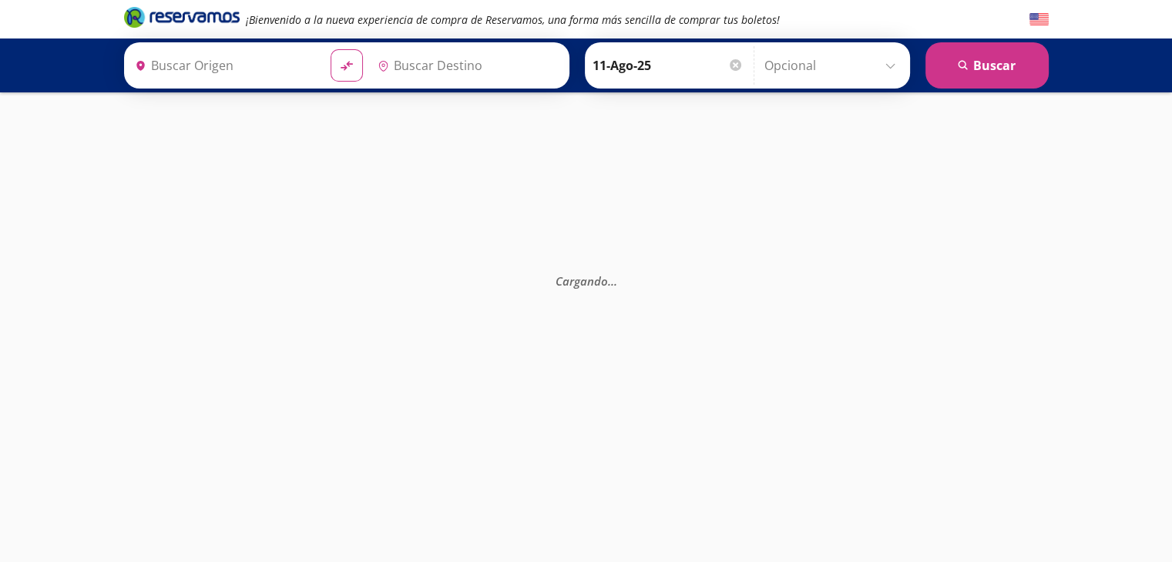
type input "[GEOGRAPHIC_DATA], [GEOGRAPHIC_DATA]"
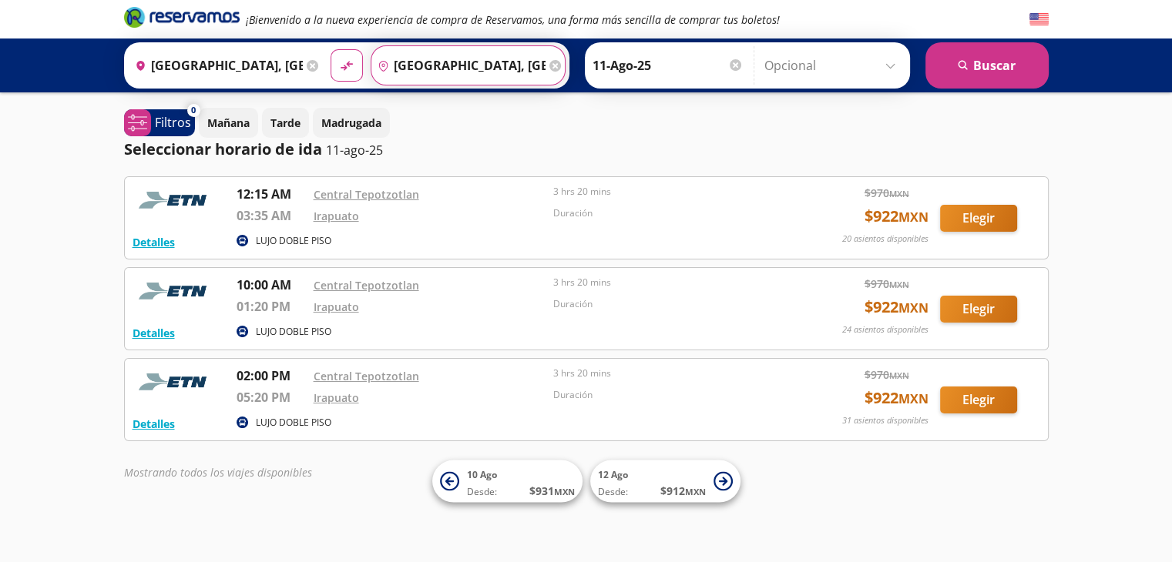
click at [459, 60] on input "[GEOGRAPHIC_DATA], [GEOGRAPHIC_DATA]" at bounding box center [458, 65] width 174 height 39
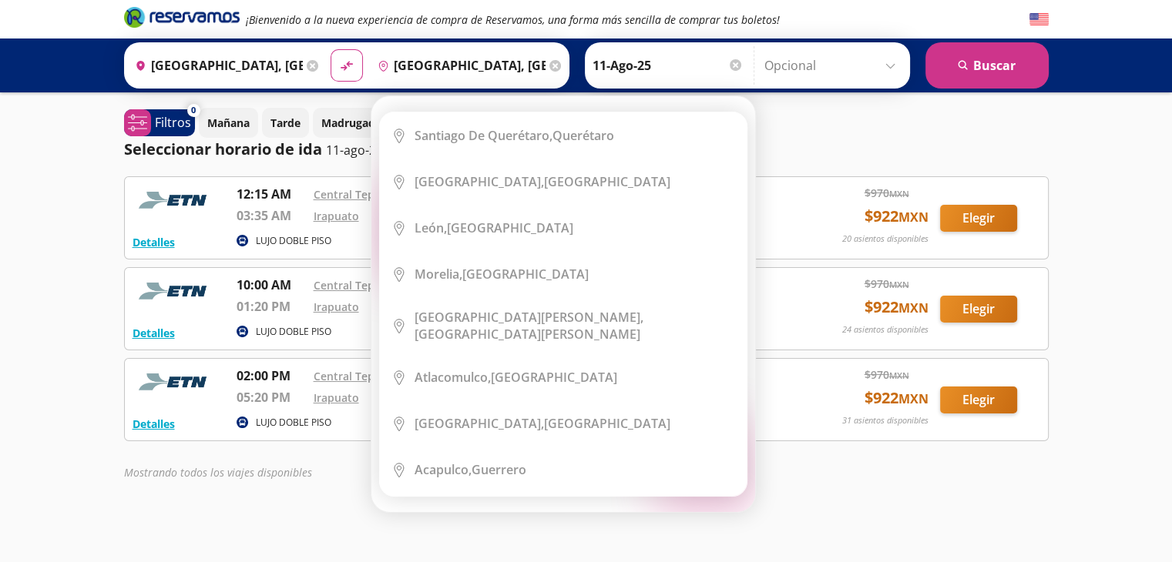
click at [549, 62] on icon at bounding box center [555, 66] width 12 height 12
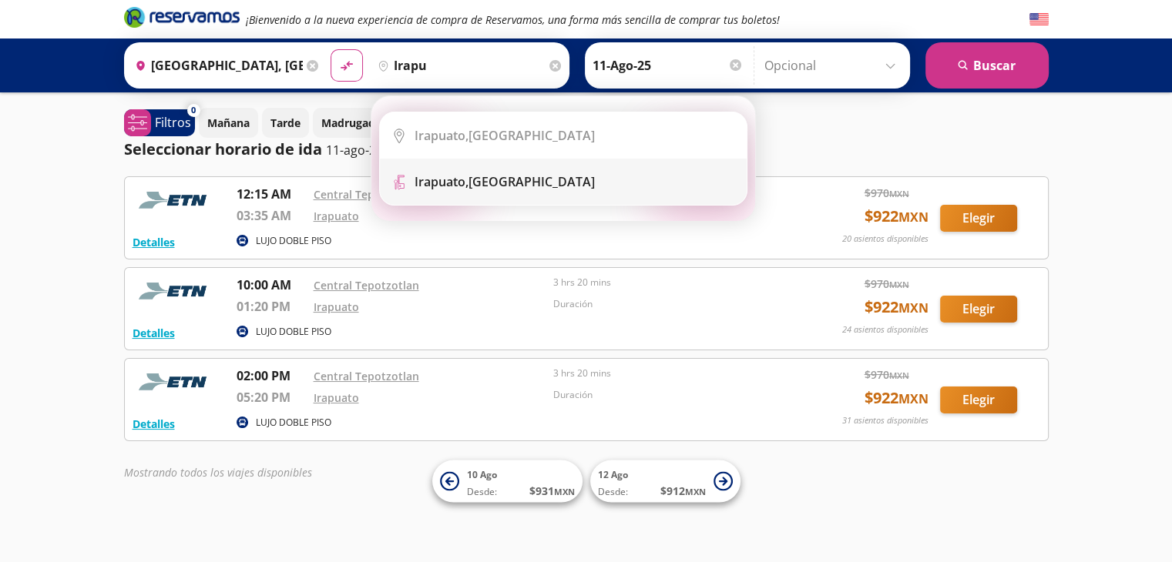
click at [518, 170] on li "Terminal Icon" at bounding box center [563, 182] width 367 height 46
type input "[GEOGRAPHIC_DATA], [GEOGRAPHIC_DATA]"
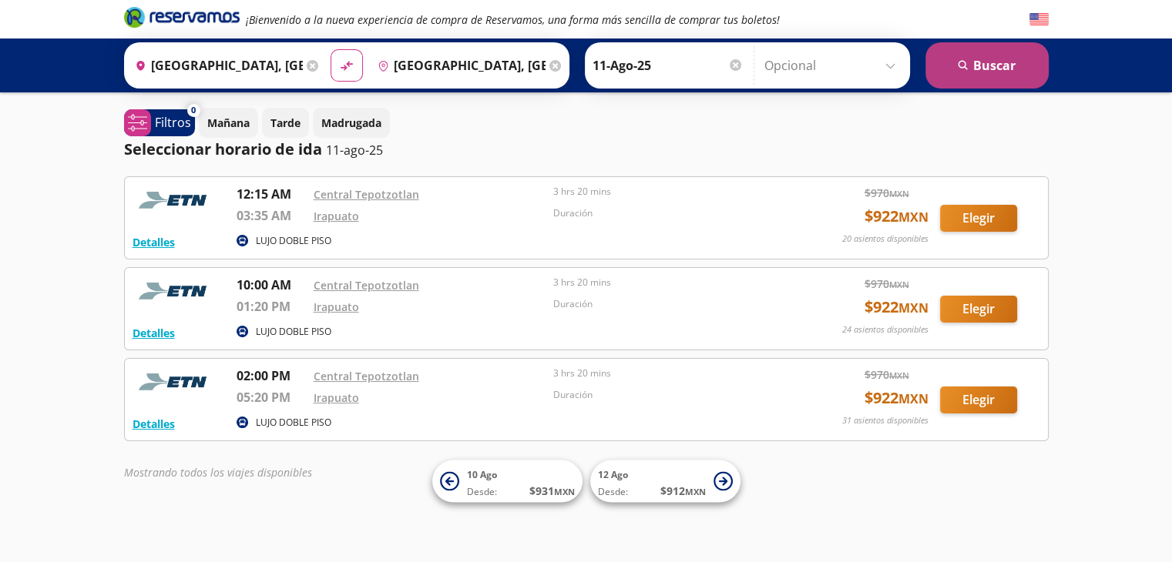
click at [982, 74] on button "search [GEOGRAPHIC_DATA]" at bounding box center [986, 65] width 123 height 46
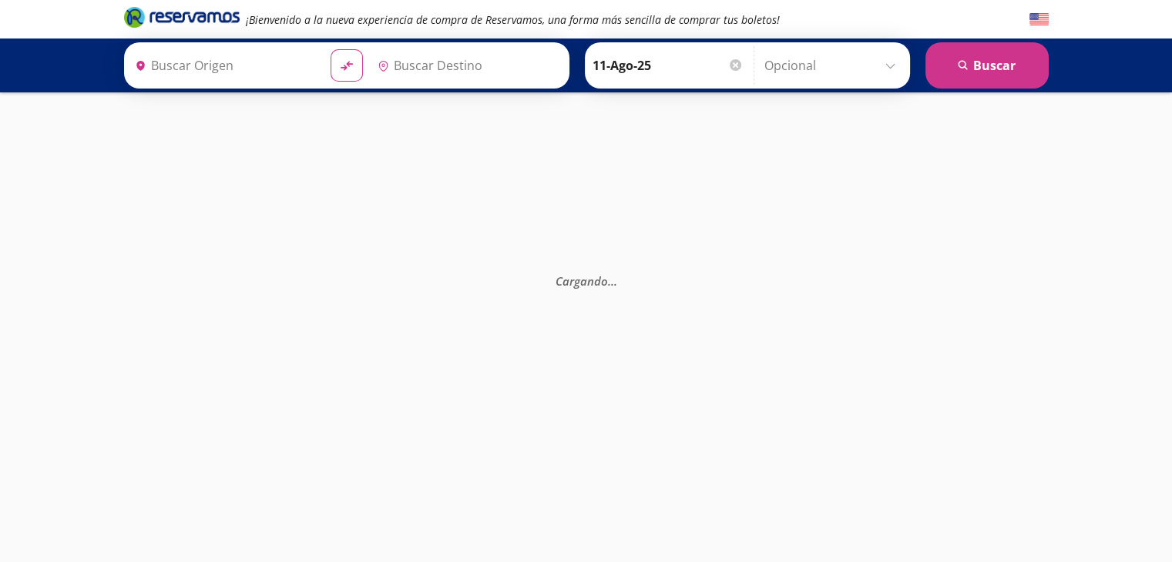
type input "[GEOGRAPHIC_DATA], [GEOGRAPHIC_DATA]"
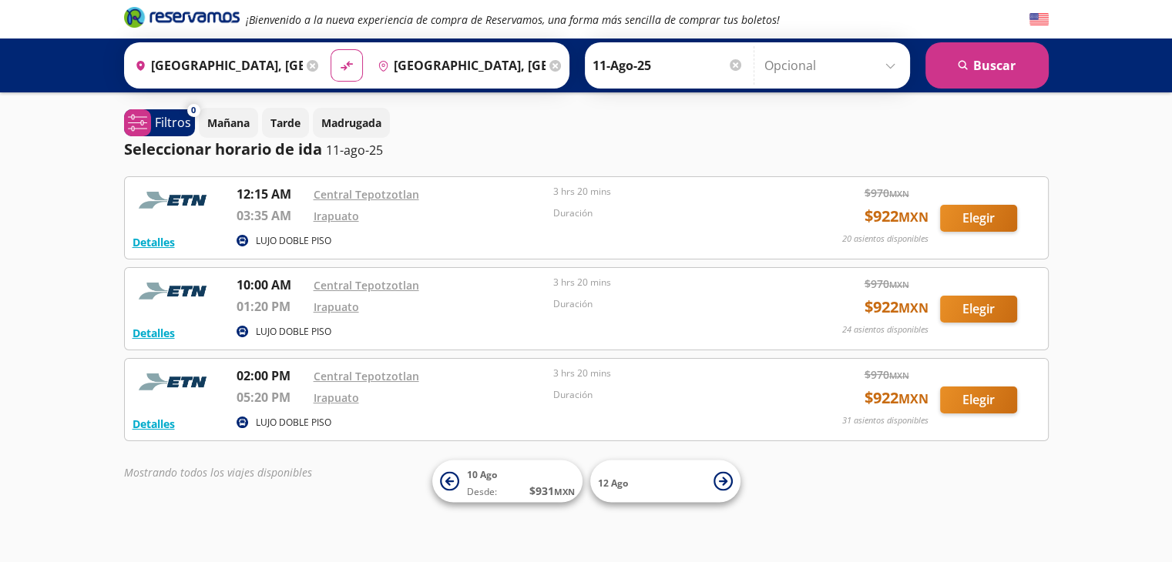
click at [551, 65] on div "Destino pin-outline [GEOGRAPHIC_DATA], [GEOGRAPHIC_DATA]" at bounding box center [468, 65] width 195 height 40
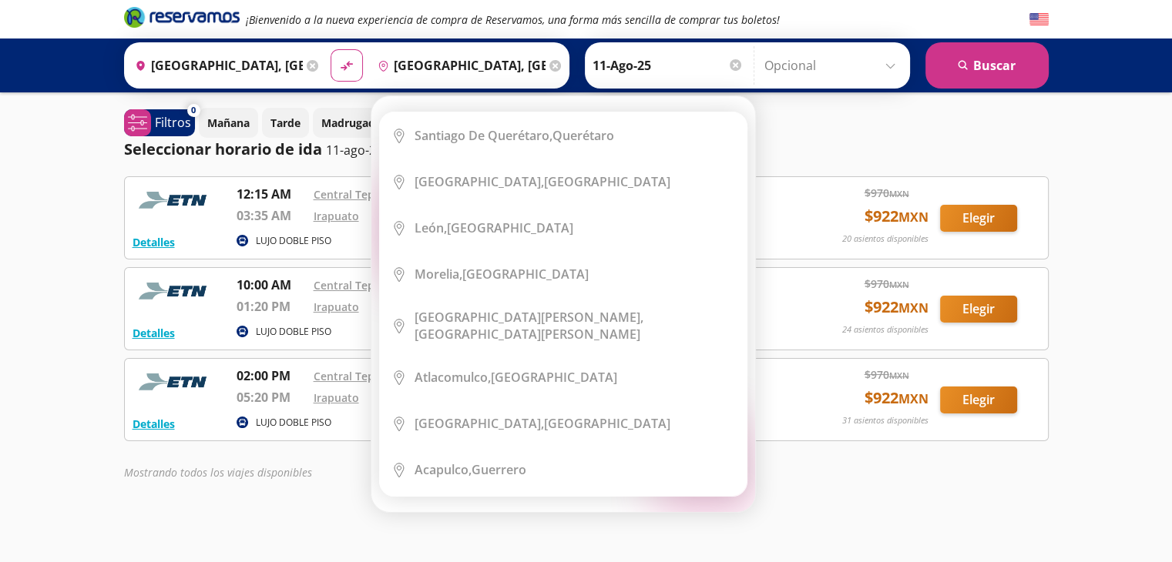
click at [549, 67] on icon at bounding box center [555, 66] width 12 height 12
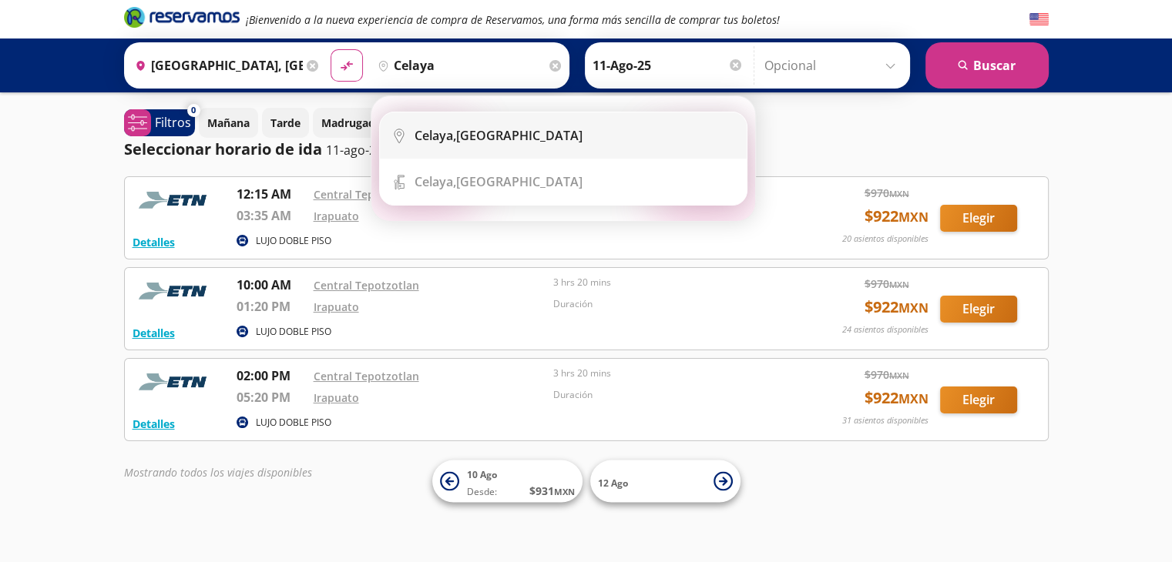
click at [484, 129] on div "[GEOGRAPHIC_DATA], [GEOGRAPHIC_DATA]" at bounding box center [498, 135] width 168 height 17
type input "[GEOGRAPHIC_DATA], [GEOGRAPHIC_DATA]"
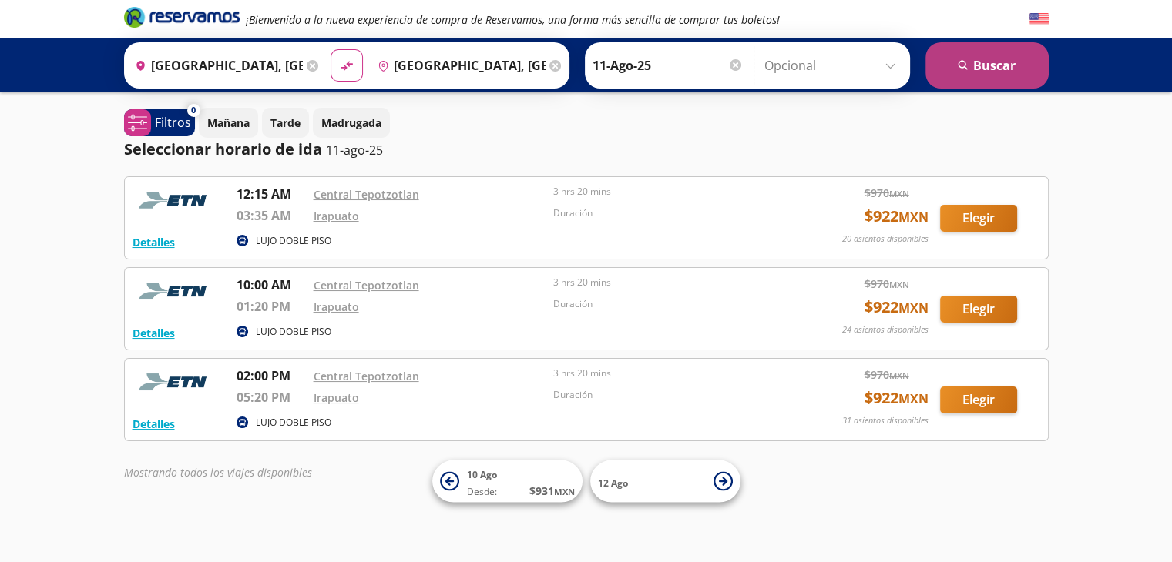
click at [944, 72] on button "search [GEOGRAPHIC_DATA]" at bounding box center [986, 65] width 123 height 46
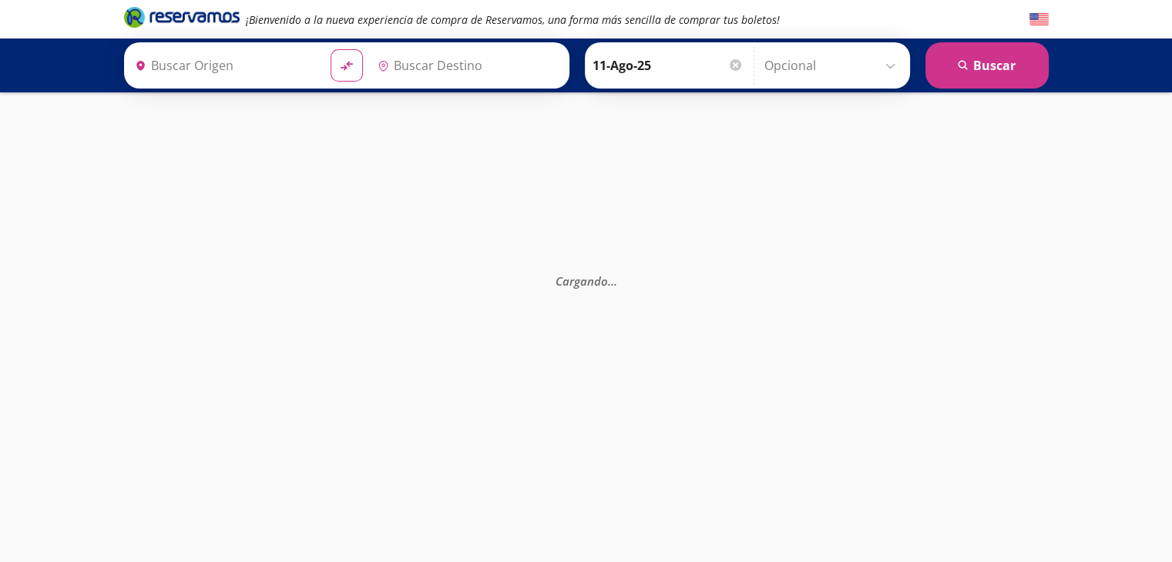
type input "[GEOGRAPHIC_DATA], [GEOGRAPHIC_DATA]"
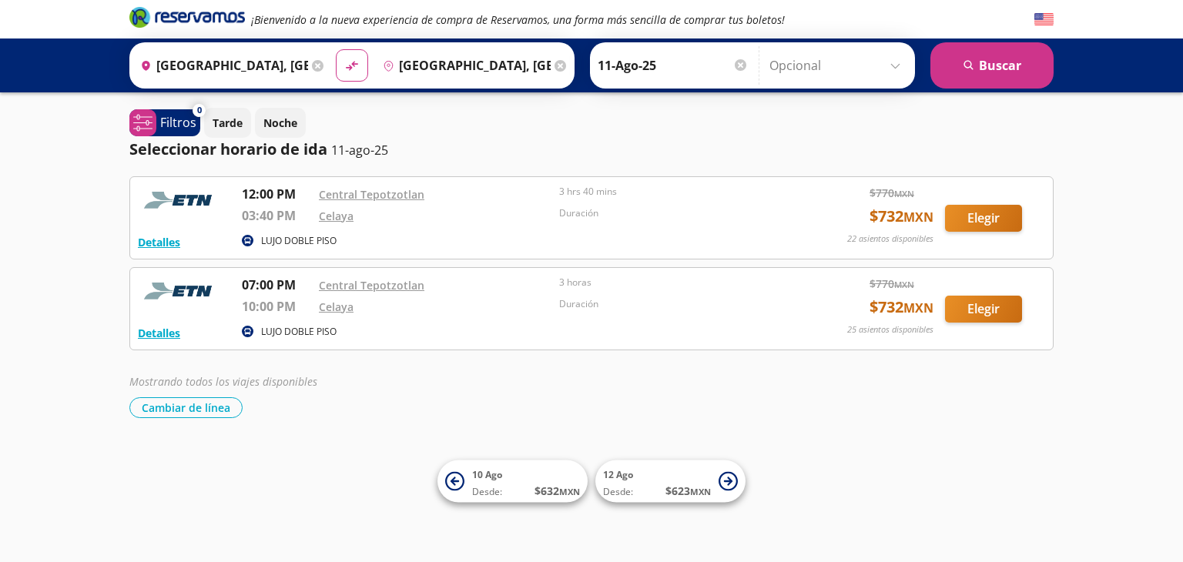
click at [555, 69] on icon at bounding box center [561, 66] width 12 height 12
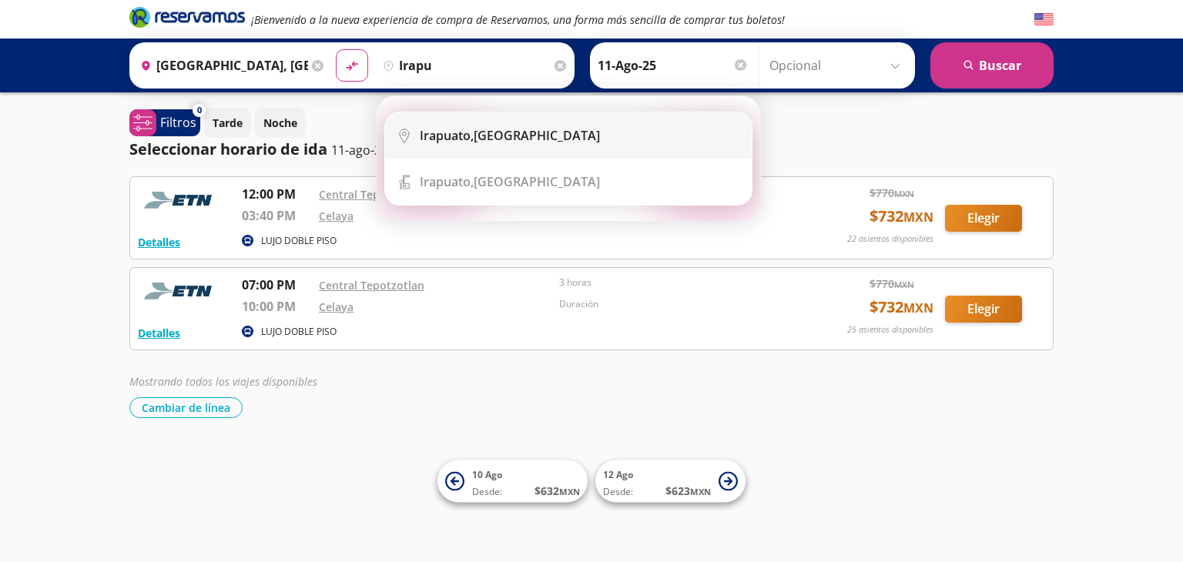
click at [475, 124] on li "City Icon [GEOGRAPHIC_DATA], [GEOGRAPHIC_DATA]" at bounding box center [568, 135] width 367 height 46
type input "[GEOGRAPHIC_DATA], [GEOGRAPHIC_DATA]"
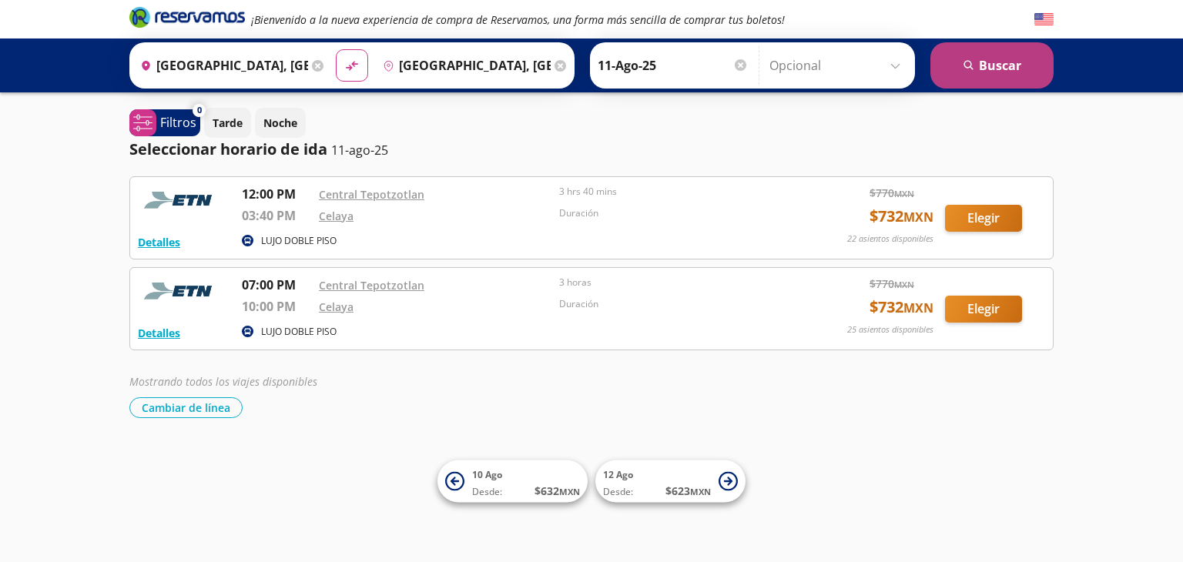
click at [1001, 53] on button "search [GEOGRAPHIC_DATA]" at bounding box center [992, 65] width 123 height 46
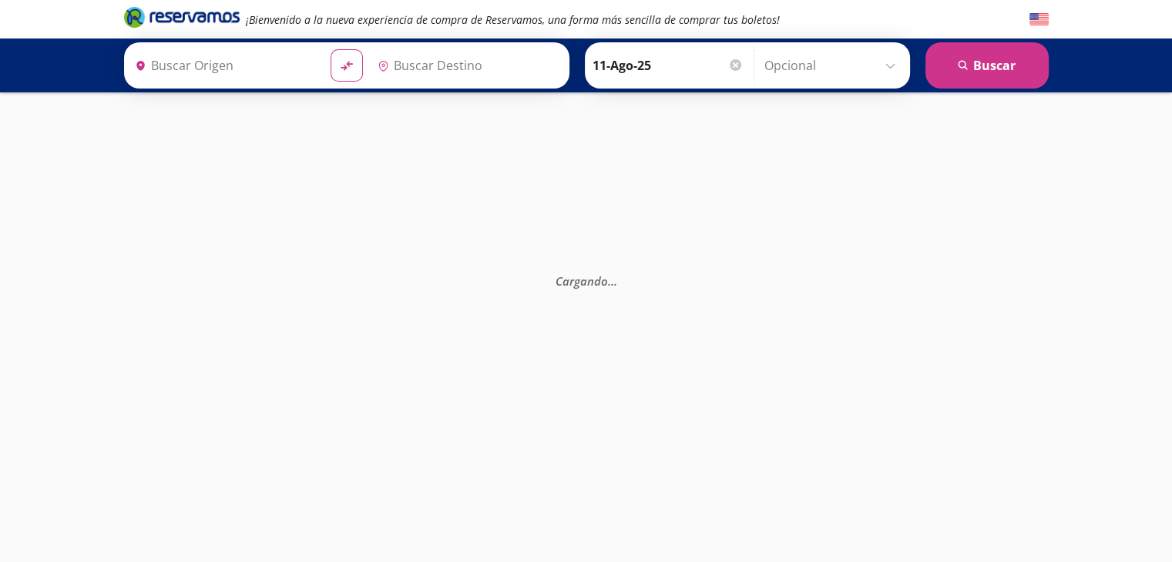
type input "[GEOGRAPHIC_DATA], [GEOGRAPHIC_DATA]"
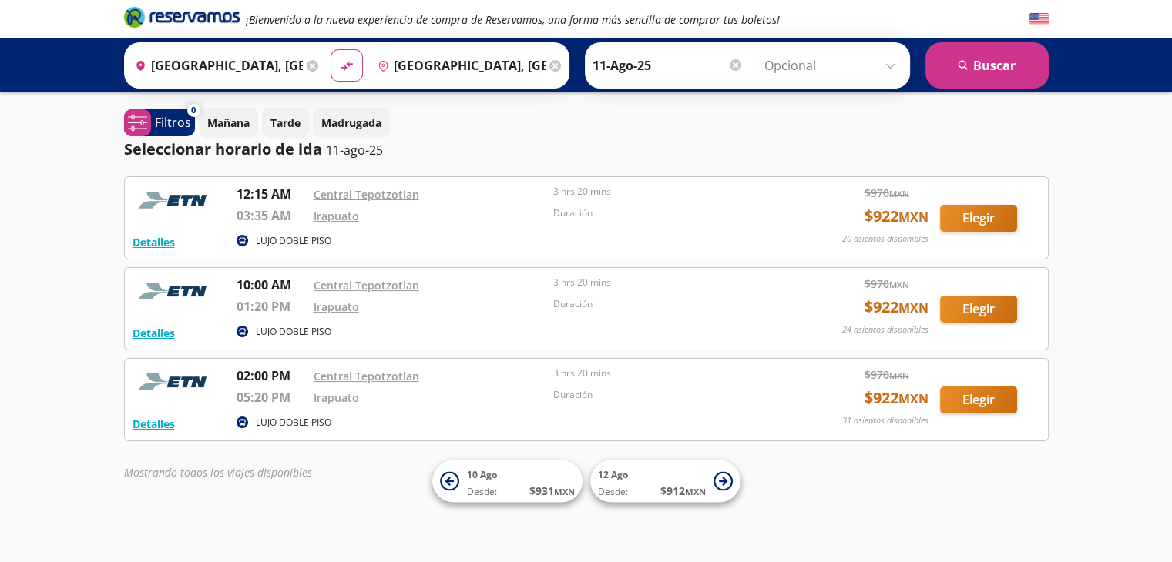
click at [549, 62] on icon at bounding box center [555, 66] width 12 height 12
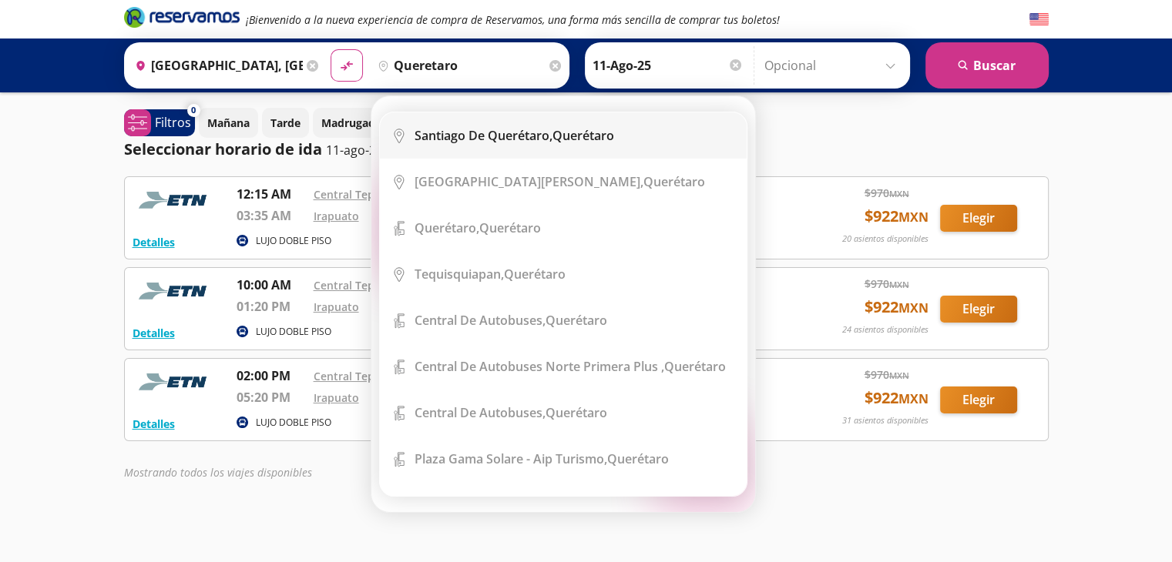
click at [511, 139] on b "Santiago de Querétaro," at bounding box center [483, 135] width 138 height 17
type input "[PERSON_NAME] de Querétaro, [GEOGRAPHIC_DATA]"
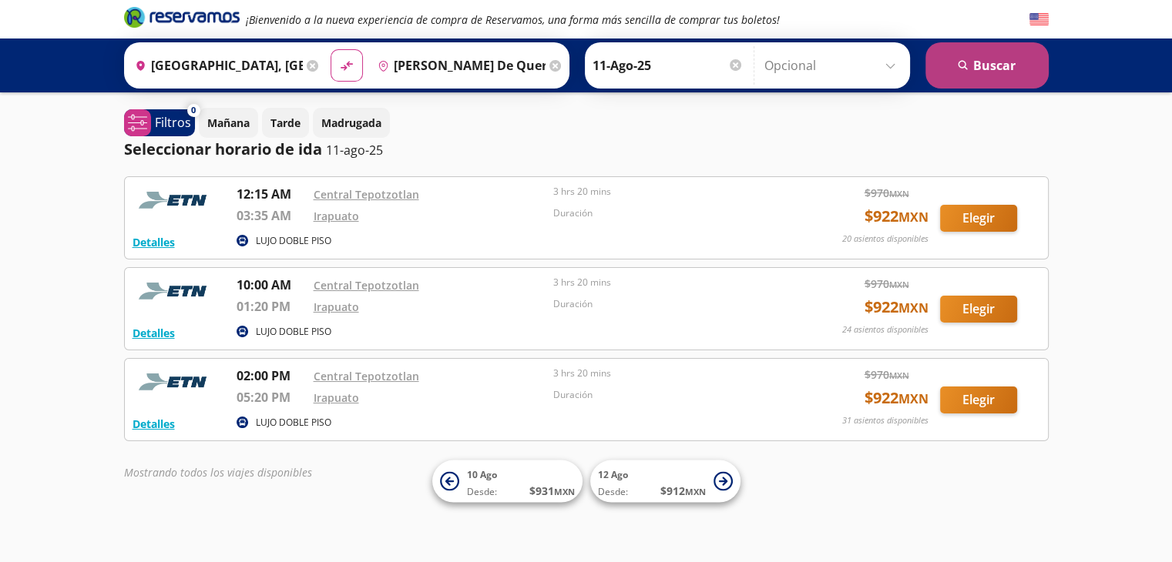
click at [991, 54] on button "search [GEOGRAPHIC_DATA]" at bounding box center [986, 65] width 123 height 46
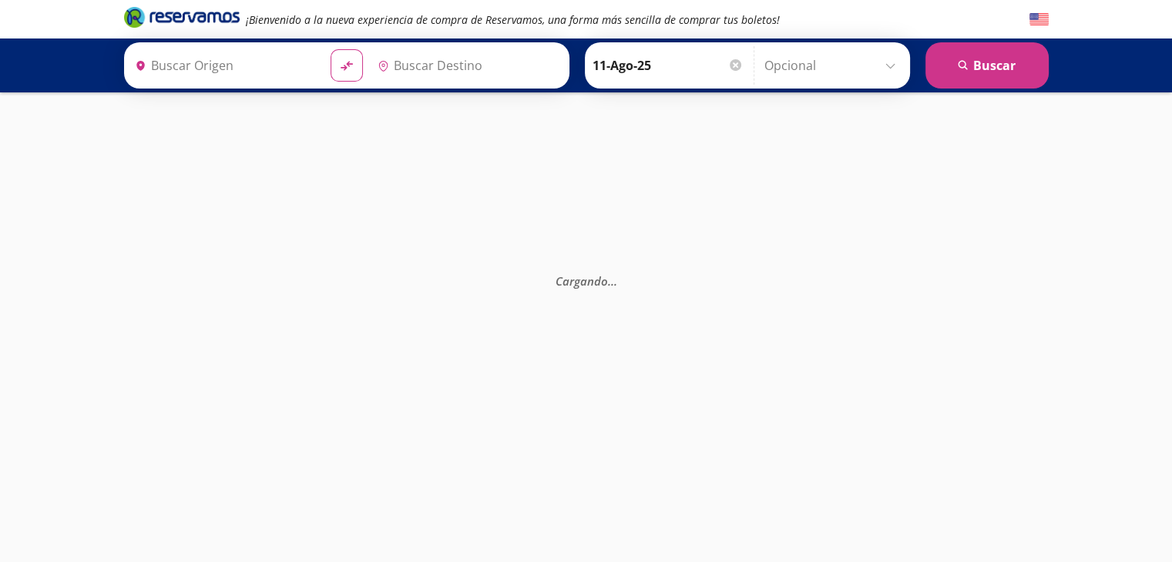
type input "[GEOGRAPHIC_DATA], [GEOGRAPHIC_DATA]"
type input "[PERSON_NAME] de Querétaro, [GEOGRAPHIC_DATA]"
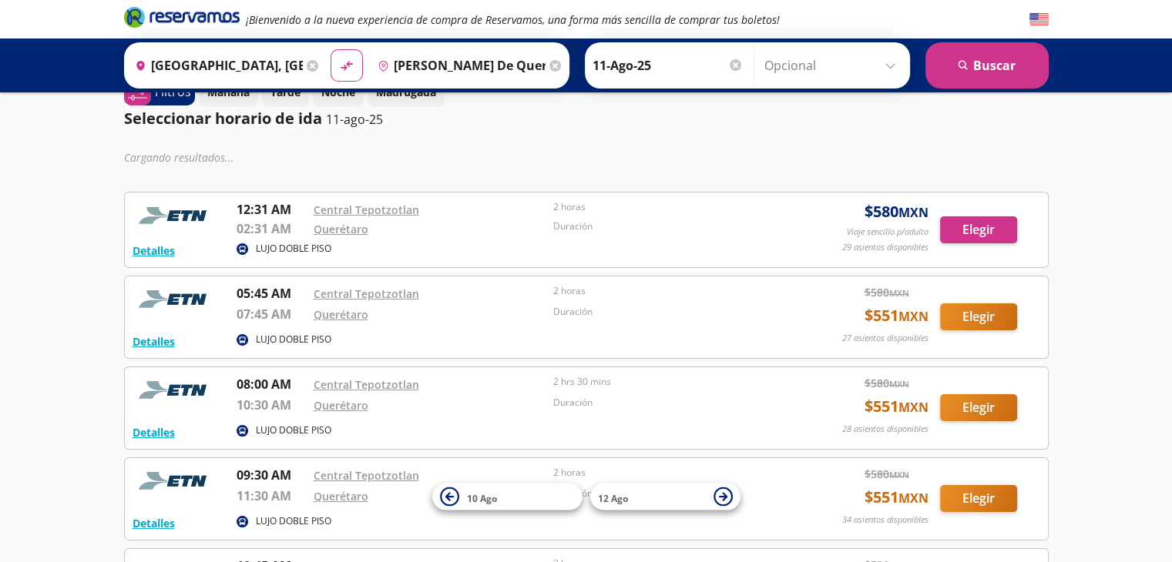
scroll to position [62, 0]
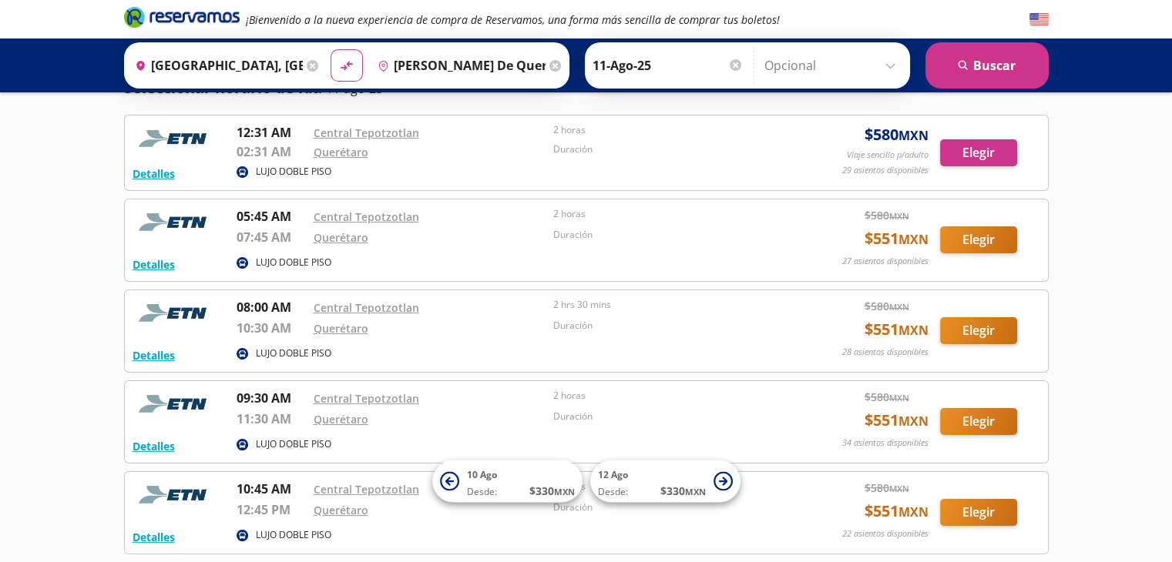
click at [549, 67] on icon at bounding box center [555, 66] width 12 height 12
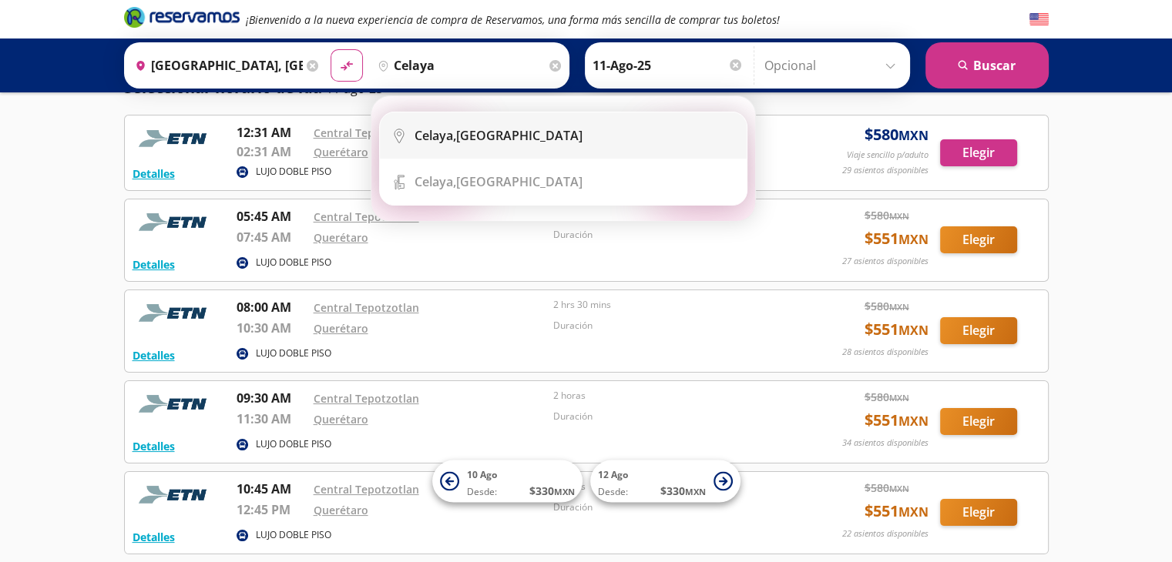
click at [480, 130] on div "[GEOGRAPHIC_DATA], [GEOGRAPHIC_DATA]" at bounding box center [498, 135] width 168 height 17
type input "[GEOGRAPHIC_DATA], [GEOGRAPHIC_DATA]"
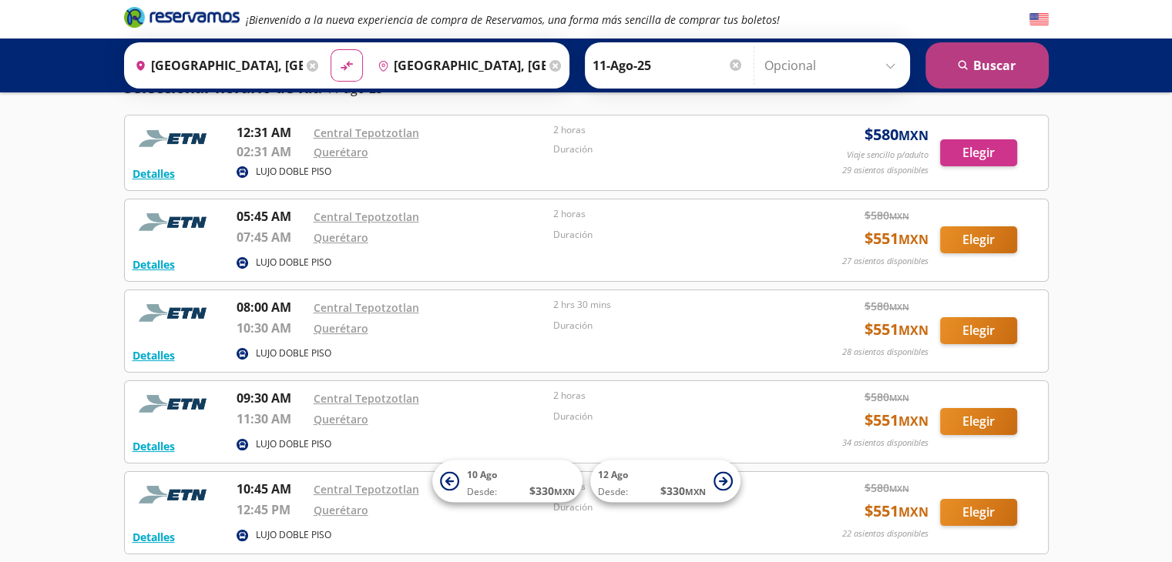
click at [974, 63] on button "search [GEOGRAPHIC_DATA]" at bounding box center [986, 65] width 123 height 46
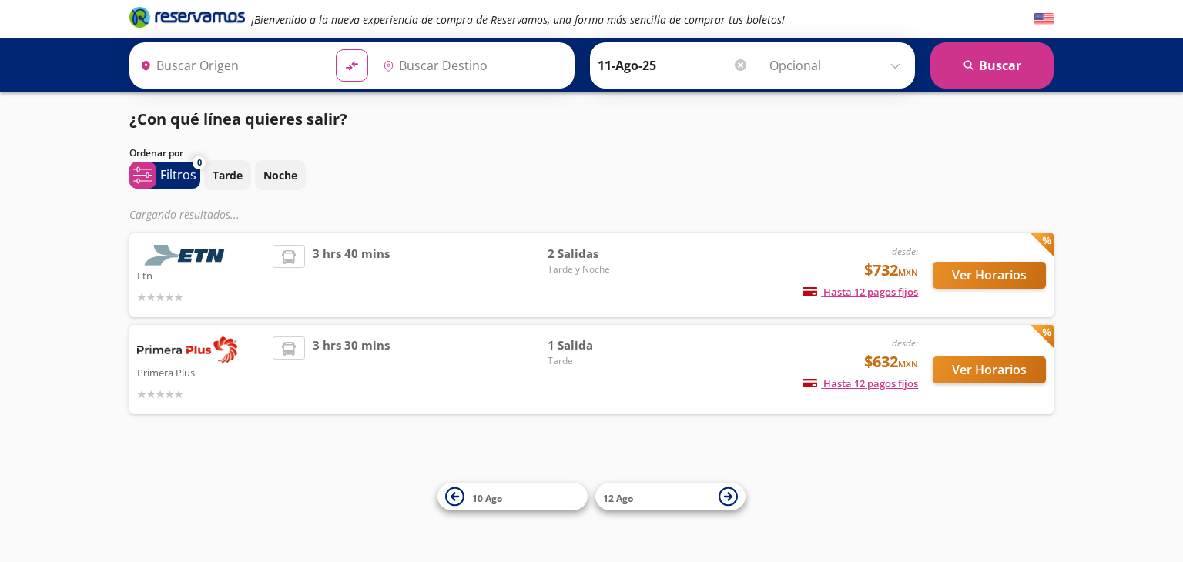
type input "[GEOGRAPHIC_DATA], [GEOGRAPHIC_DATA]"
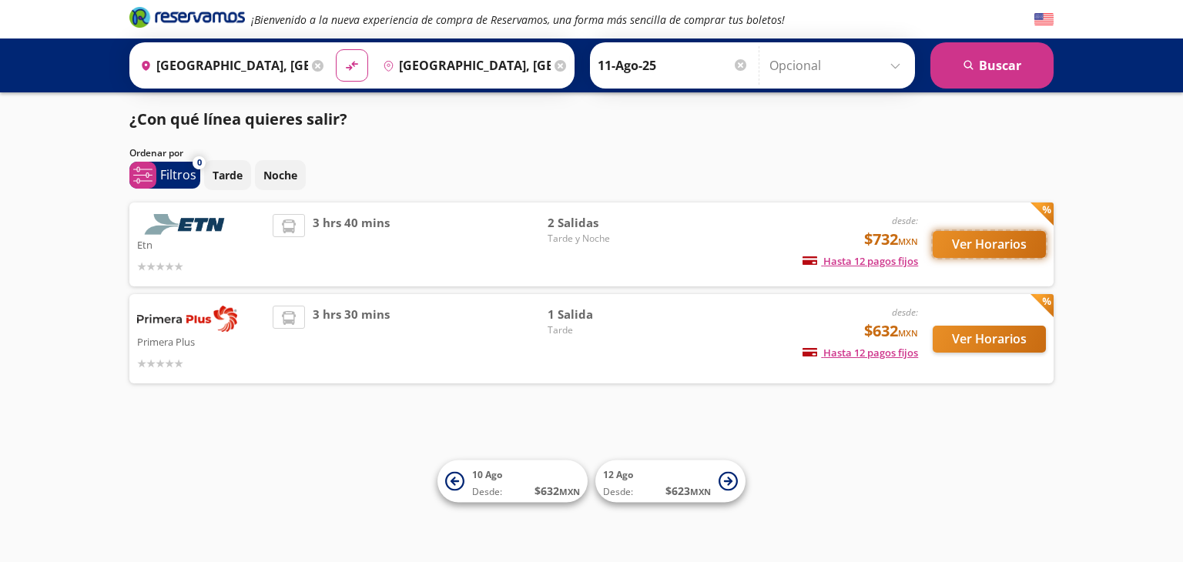
click at [979, 250] on button "Ver Horarios" at bounding box center [989, 244] width 113 height 27
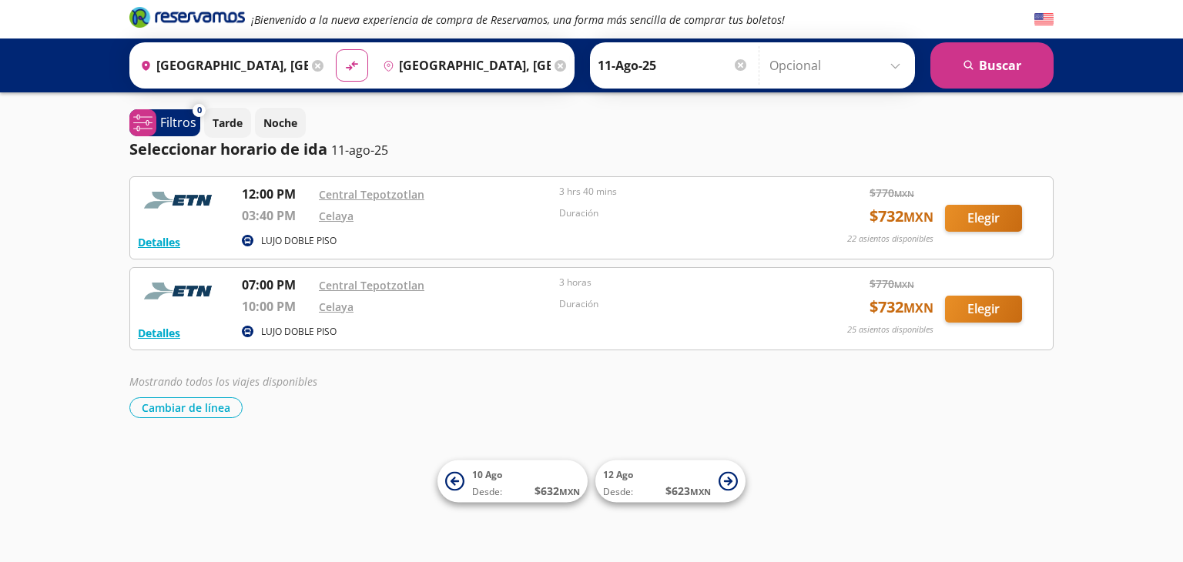
click at [555, 71] on icon at bounding box center [561, 66] width 12 height 12
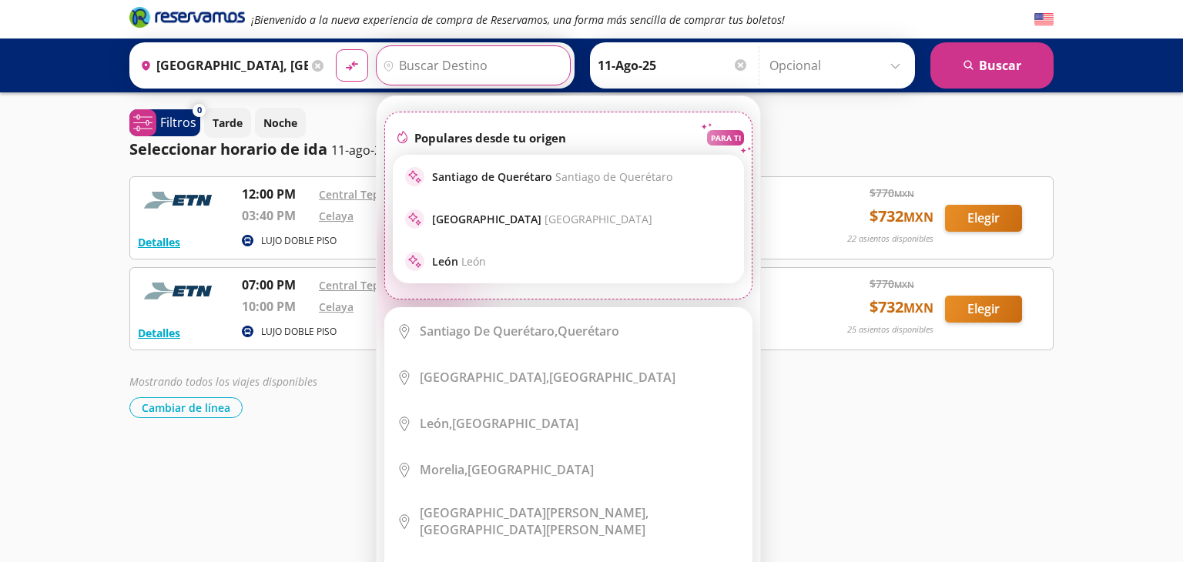
click at [481, 65] on input "Destino" at bounding box center [472, 65] width 190 height 39
click at [494, 55] on input "Destino" at bounding box center [472, 65] width 190 height 39
type input "r"
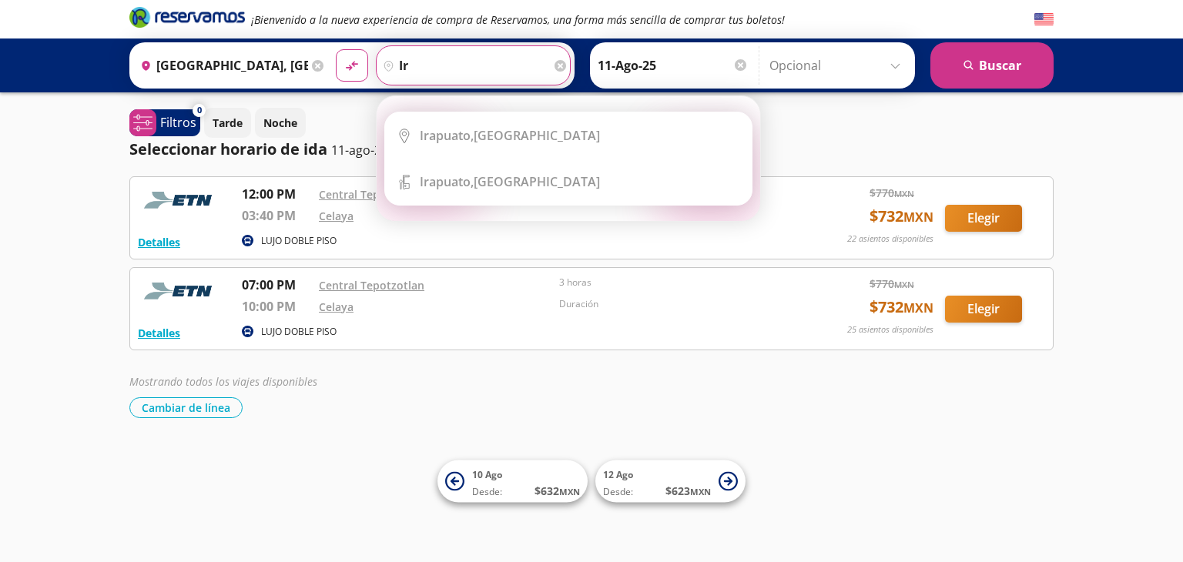
type input "i"
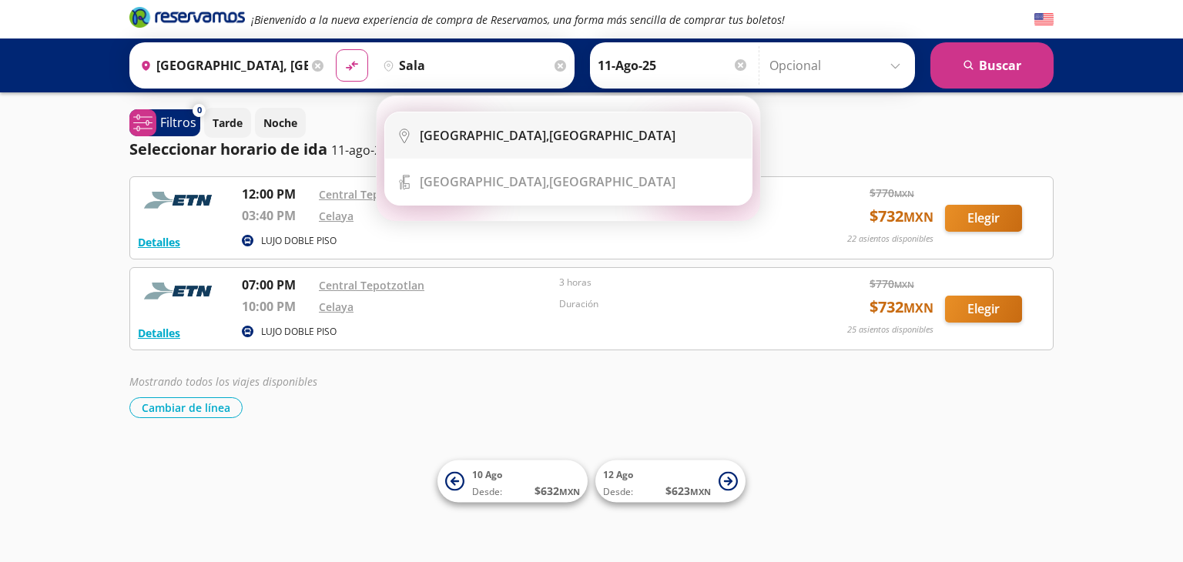
click at [513, 142] on div "[GEOGRAPHIC_DATA], [GEOGRAPHIC_DATA]" at bounding box center [548, 135] width 256 height 17
type input "[GEOGRAPHIC_DATA], [GEOGRAPHIC_DATA]"
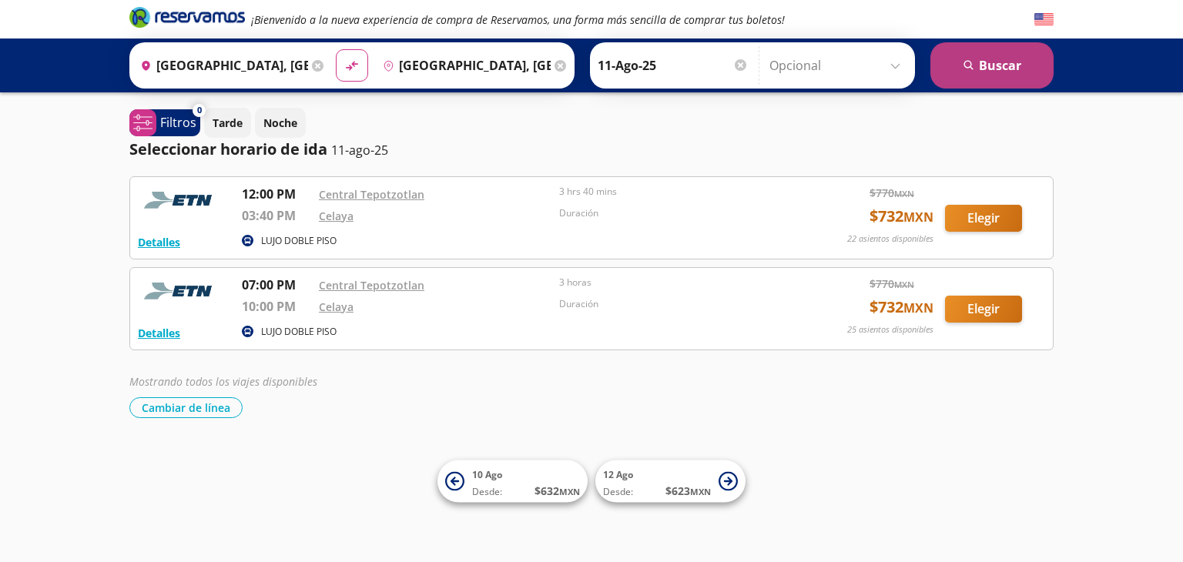
click at [965, 69] on icon "search" at bounding box center [970, 66] width 12 height 12
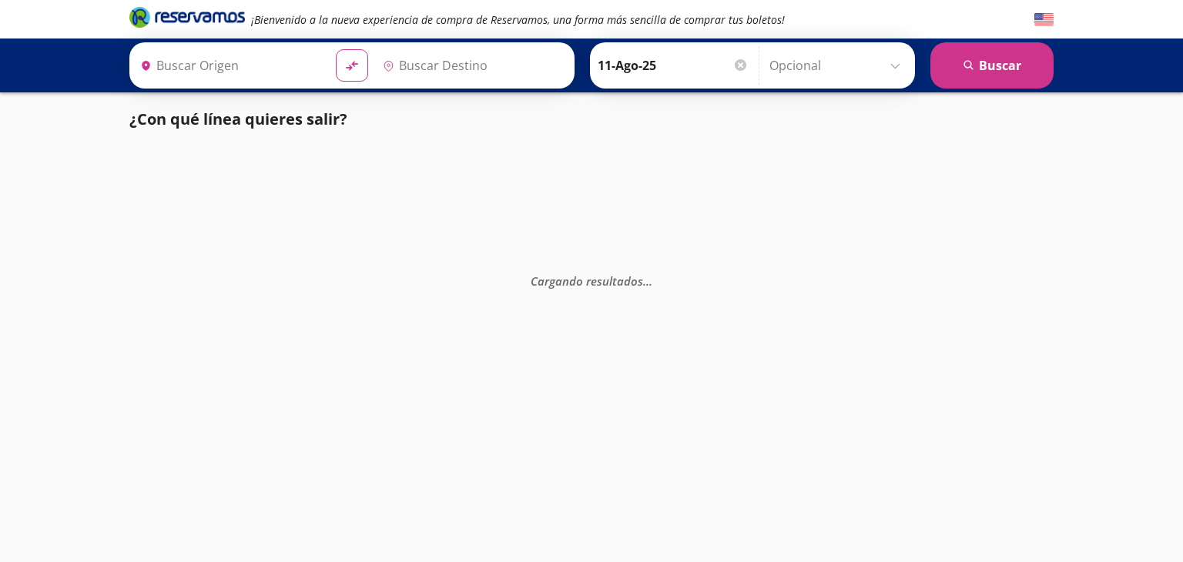
type input "[GEOGRAPHIC_DATA], [GEOGRAPHIC_DATA]"
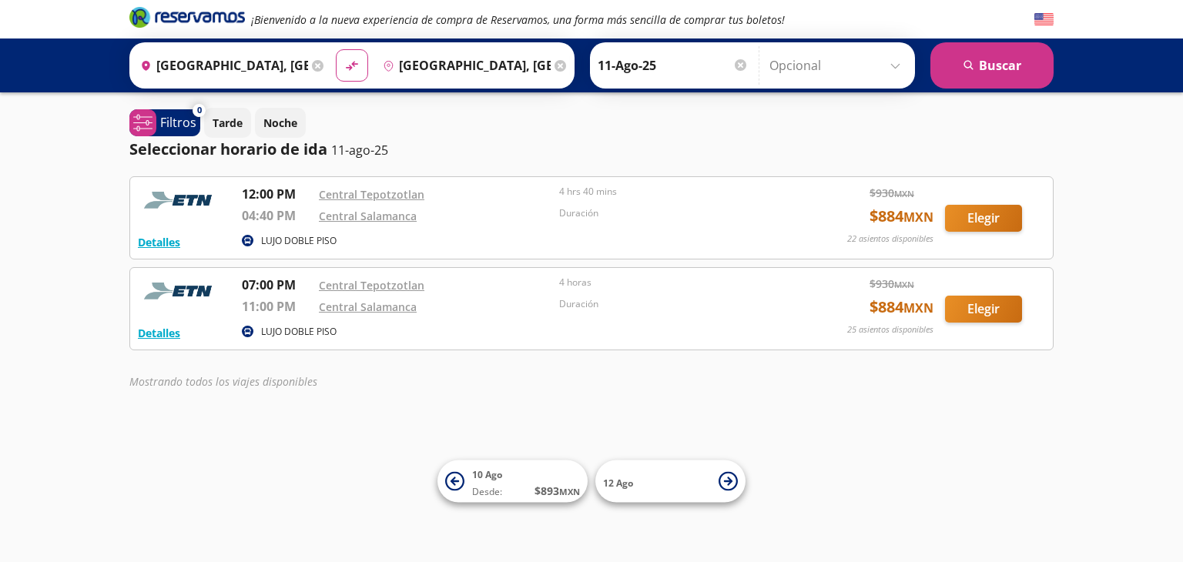
click at [555, 61] on icon at bounding box center [561, 66] width 12 height 12
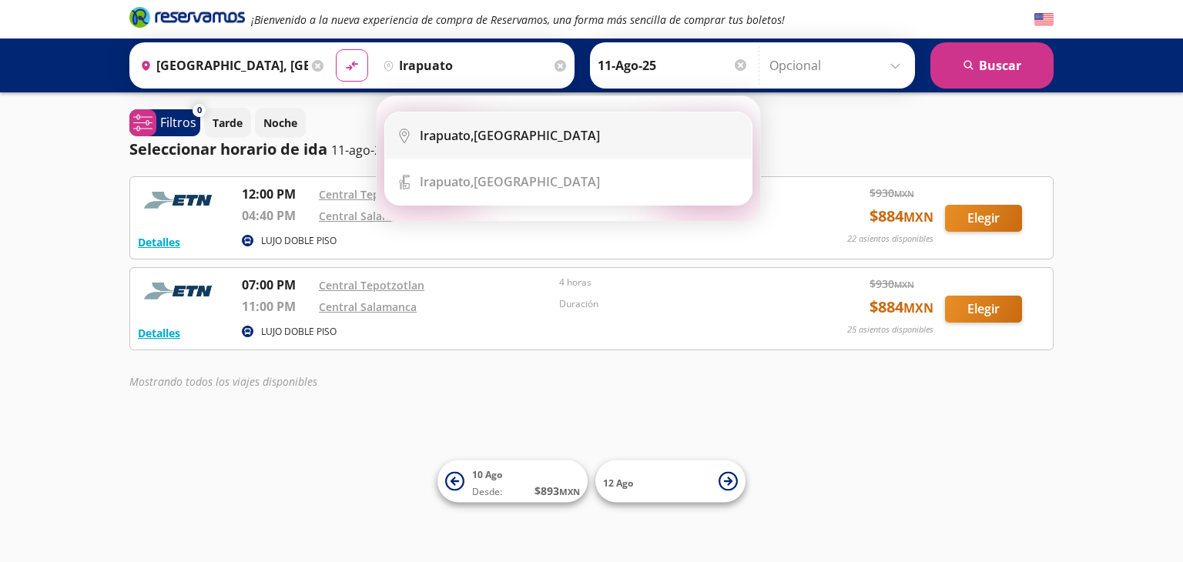
click at [488, 130] on div "[GEOGRAPHIC_DATA], [GEOGRAPHIC_DATA]" at bounding box center [510, 135] width 180 height 17
type input "[GEOGRAPHIC_DATA], [GEOGRAPHIC_DATA]"
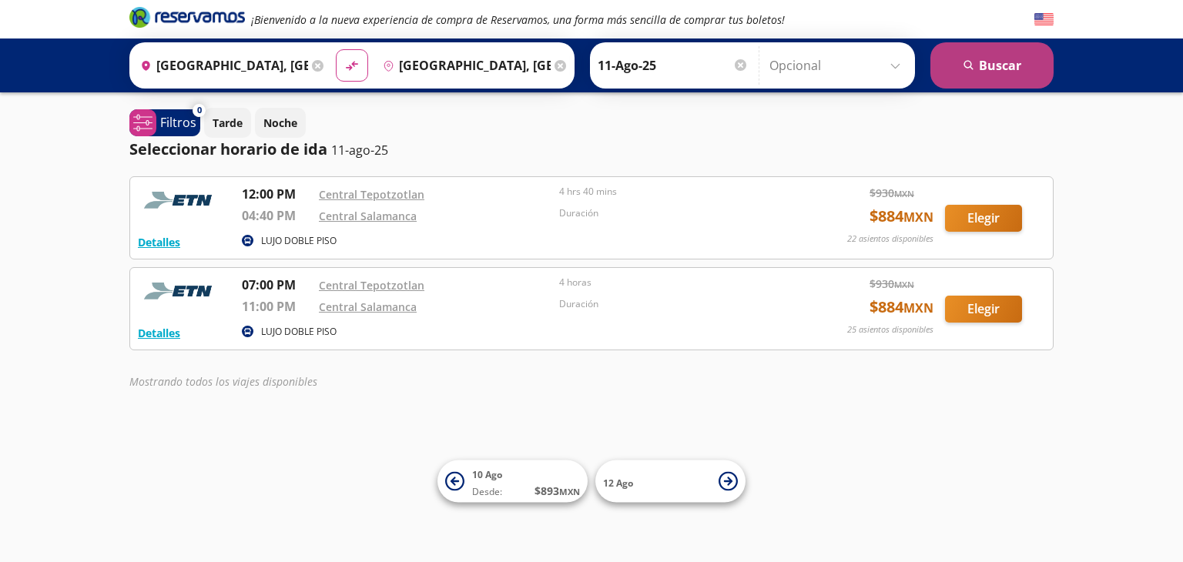
click at [975, 69] on button "search [GEOGRAPHIC_DATA]" at bounding box center [992, 65] width 123 height 46
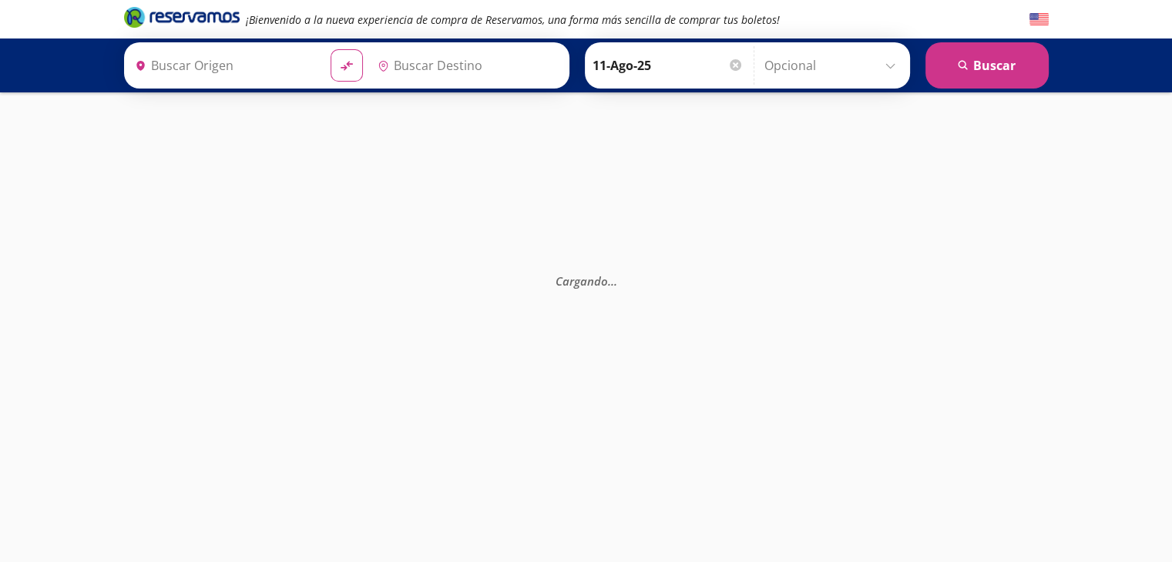
type input "[GEOGRAPHIC_DATA], [GEOGRAPHIC_DATA]"
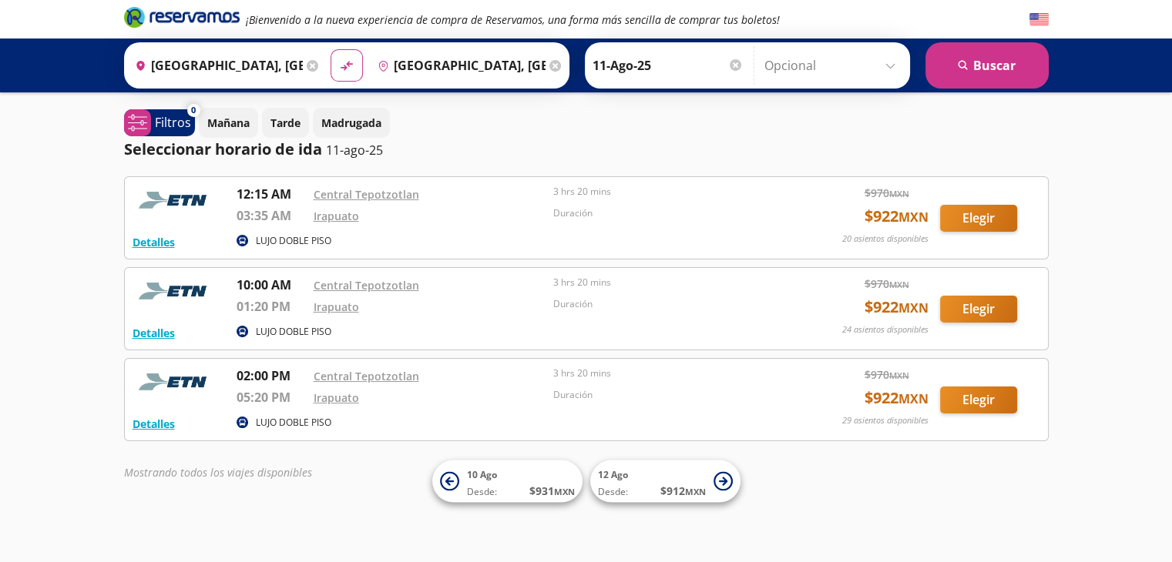
click at [549, 64] on icon at bounding box center [555, 66] width 12 height 12
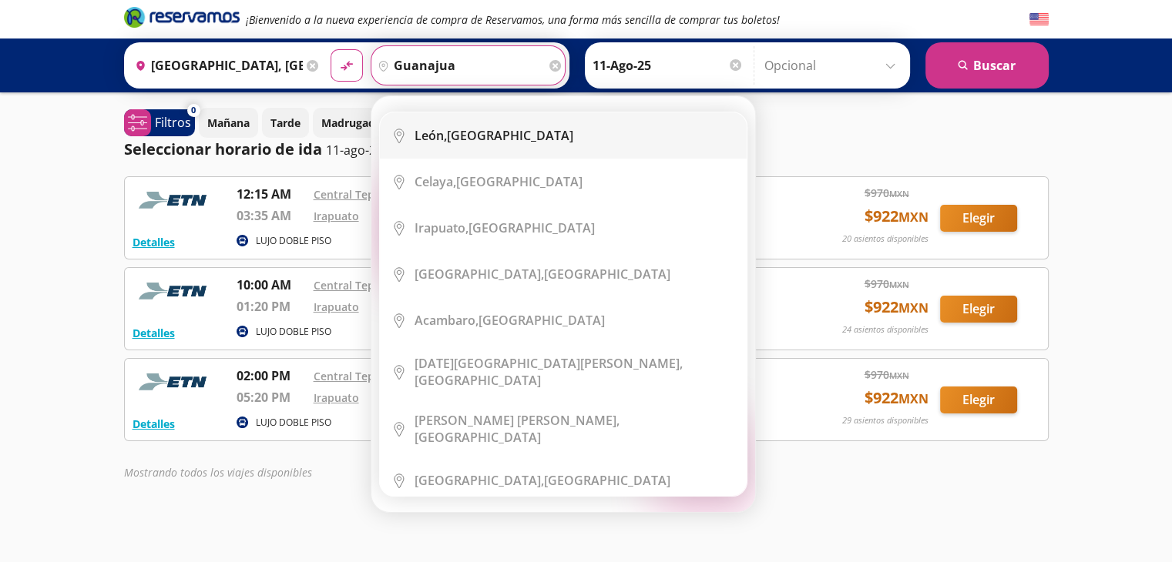
click at [485, 127] on div "[GEOGRAPHIC_DATA], [GEOGRAPHIC_DATA]" at bounding box center [493, 135] width 159 height 17
type input "[GEOGRAPHIC_DATA], [GEOGRAPHIC_DATA]"
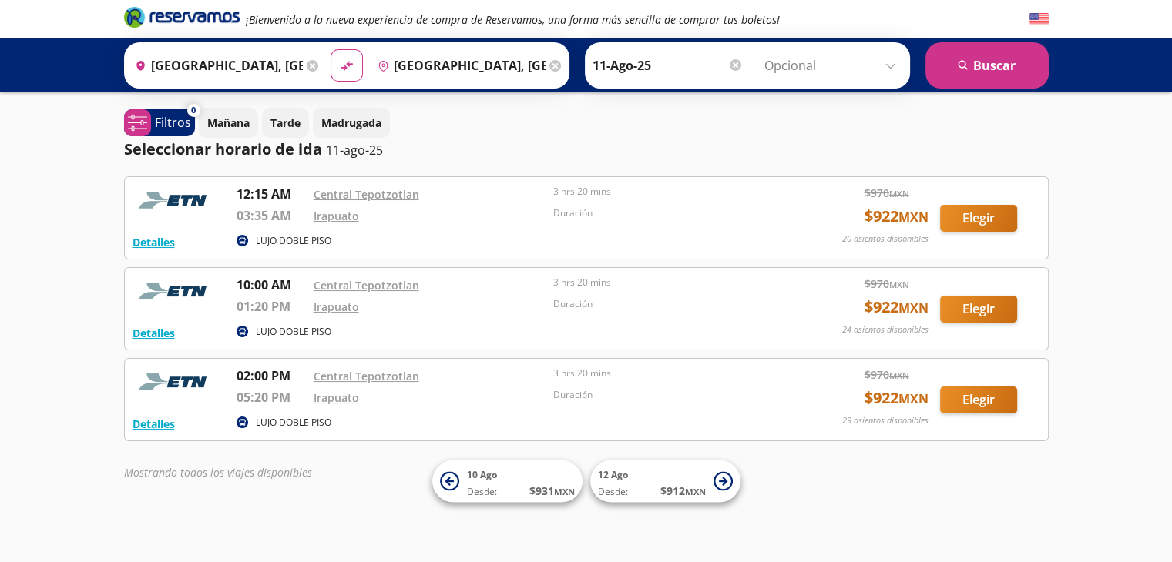
click at [549, 65] on icon at bounding box center [555, 66] width 12 height 12
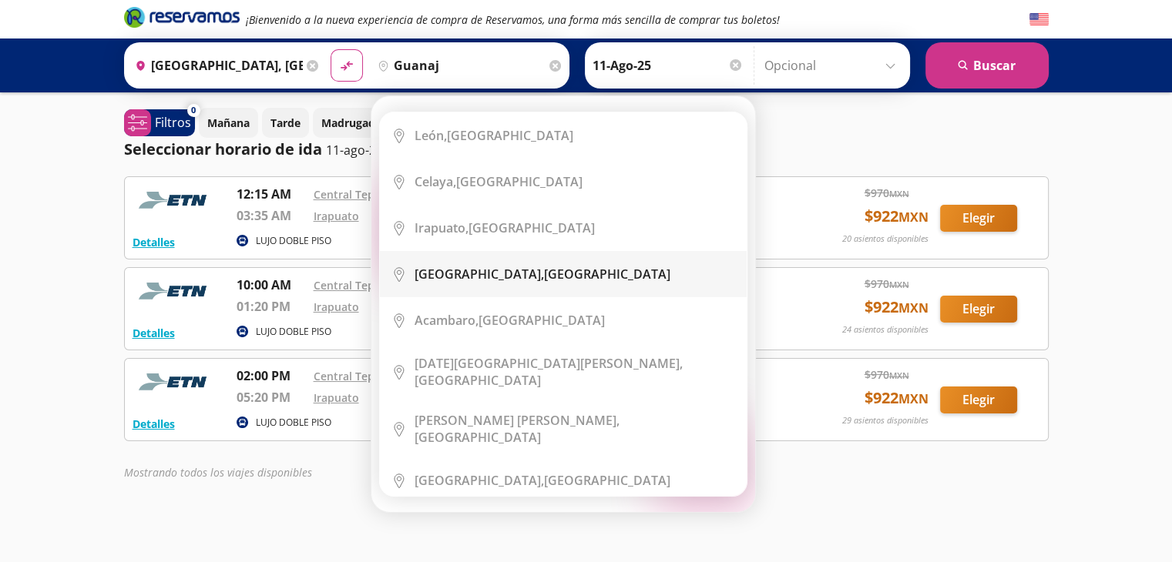
click at [591, 266] on div "[GEOGRAPHIC_DATA], [GEOGRAPHIC_DATA]" at bounding box center [574, 274] width 320 height 17
type input "[GEOGRAPHIC_DATA], [GEOGRAPHIC_DATA]"
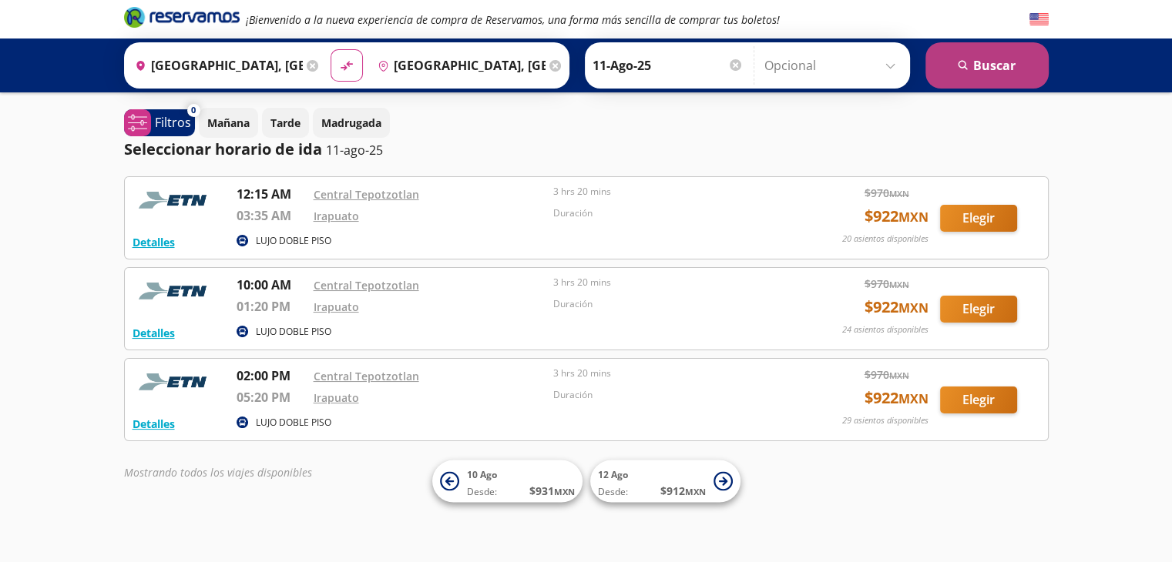
click at [976, 74] on button "search [GEOGRAPHIC_DATA]" at bounding box center [986, 65] width 123 height 46
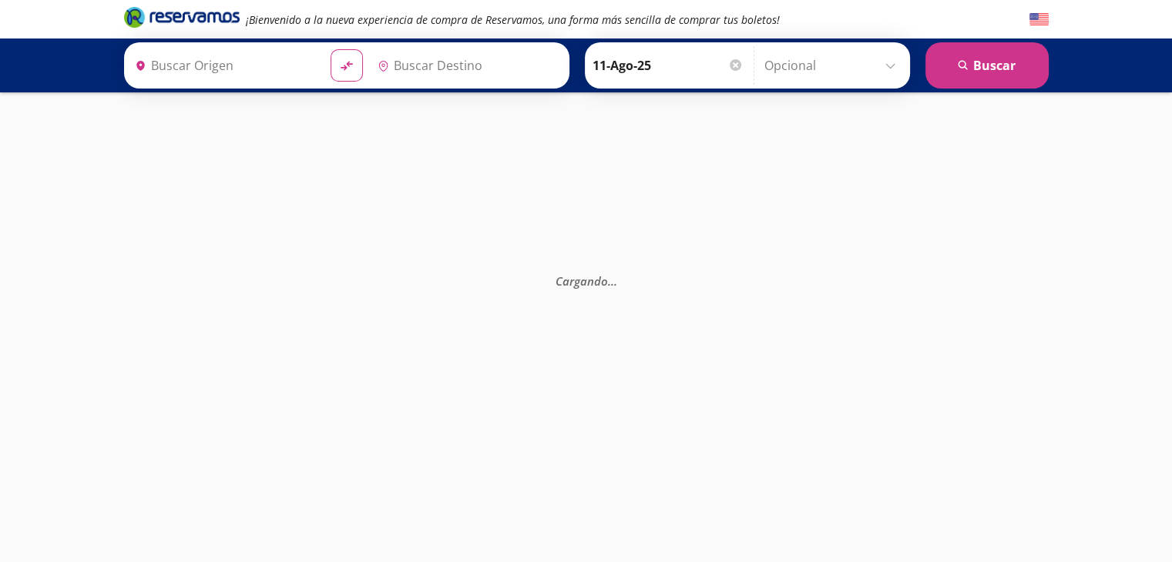
type input "[GEOGRAPHIC_DATA], [GEOGRAPHIC_DATA]"
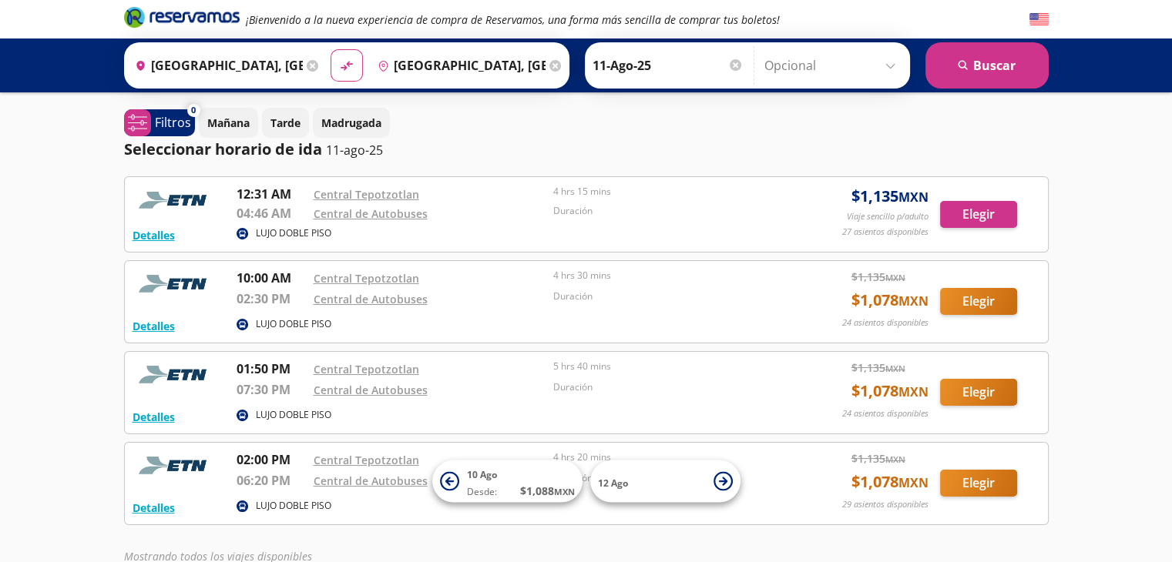
click at [549, 65] on icon at bounding box center [555, 66] width 12 height 12
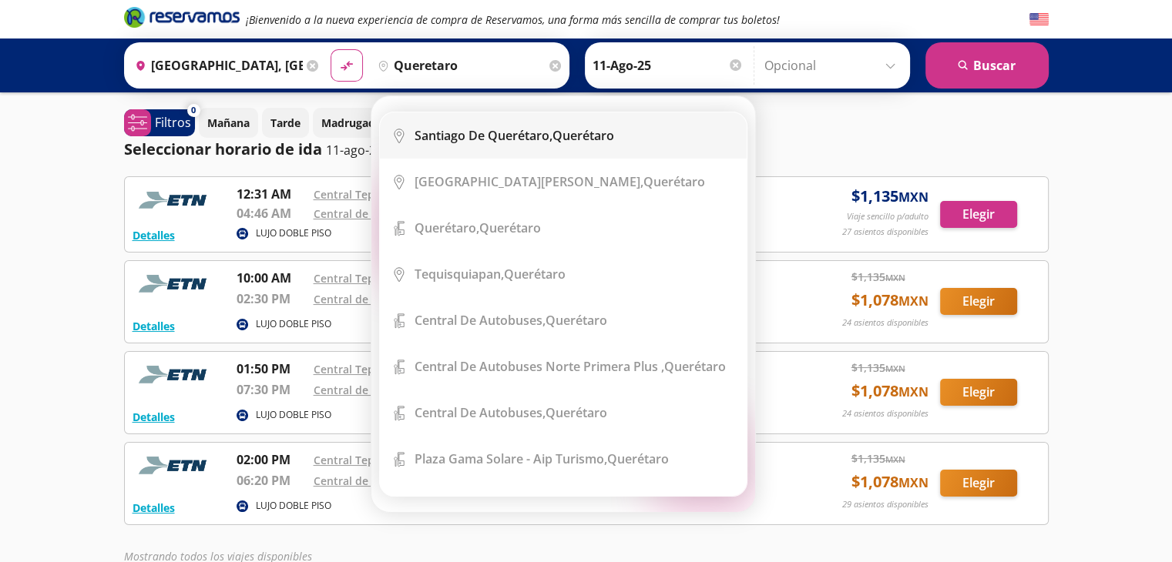
click at [520, 133] on b "Santiago de Querétaro," at bounding box center [483, 135] width 138 height 17
type input "[PERSON_NAME] de Querétaro, [GEOGRAPHIC_DATA]"
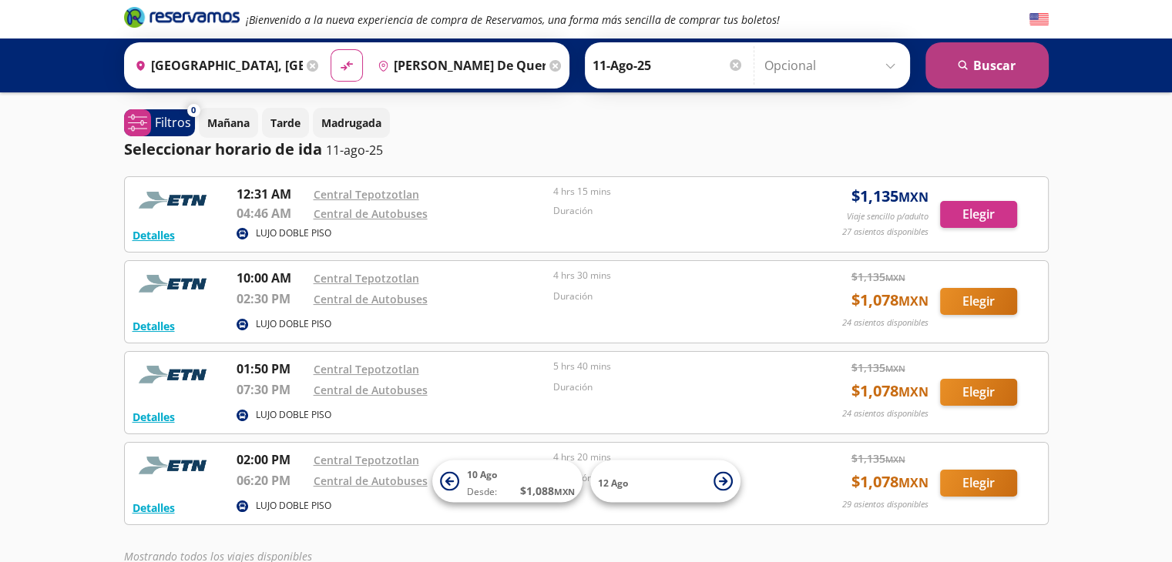
click at [986, 65] on button "search [GEOGRAPHIC_DATA]" at bounding box center [986, 65] width 123 height 46
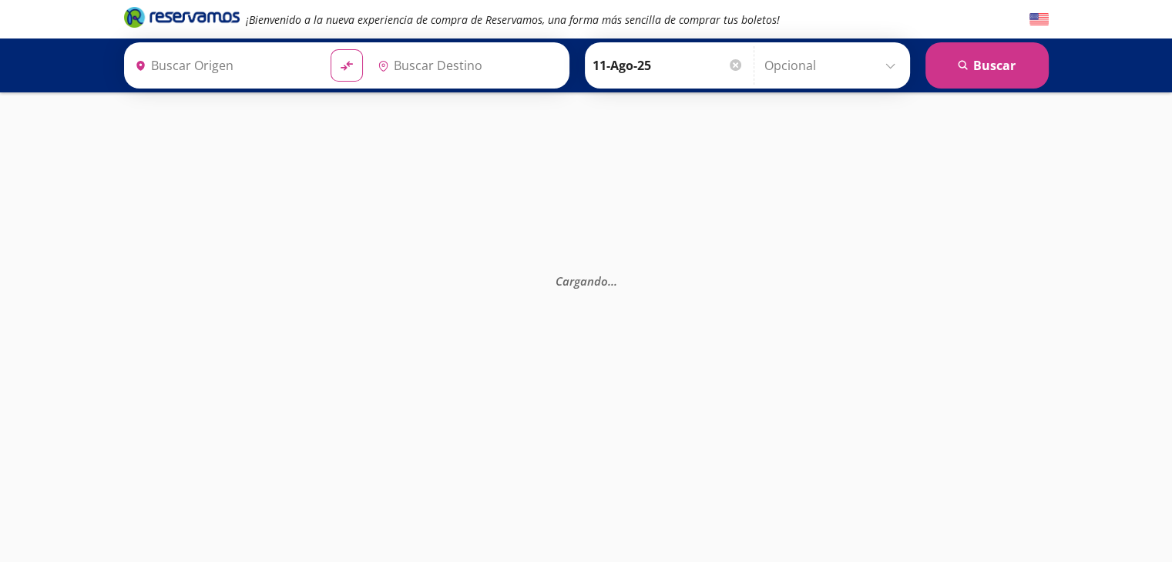
type input "[PERSON_NAME] de Querétaro, [GEOGRAPHIC_DATA]"
type input "[GEOGRAPHIC_DATA], [GEOGRAPHIC_DATA]"
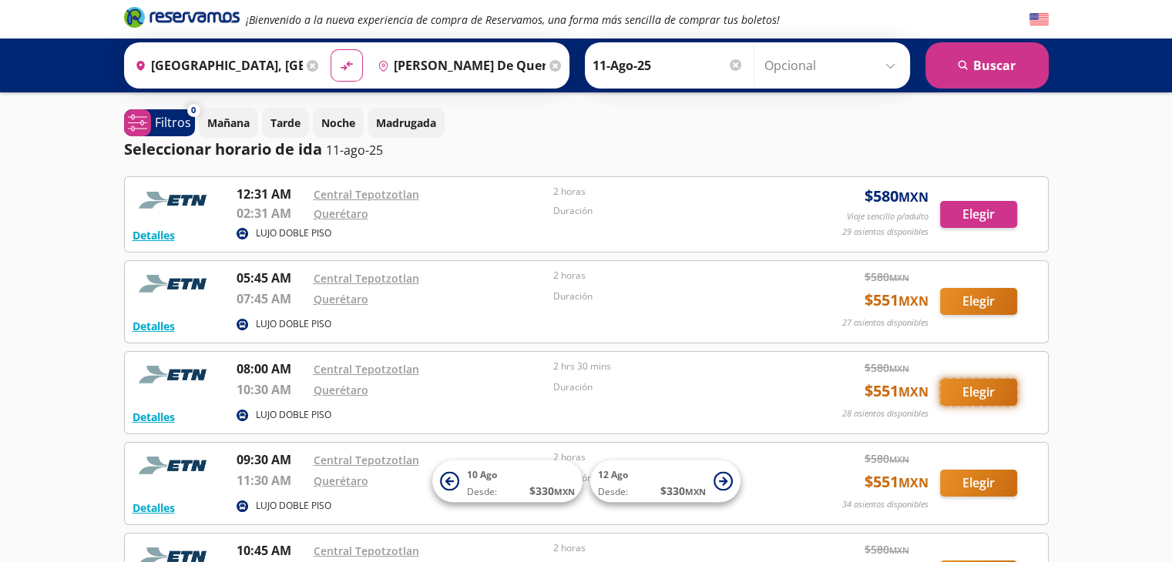
click at [976, 389] on button "Elegir" at bounding box center [978, 392] width 77 height 27
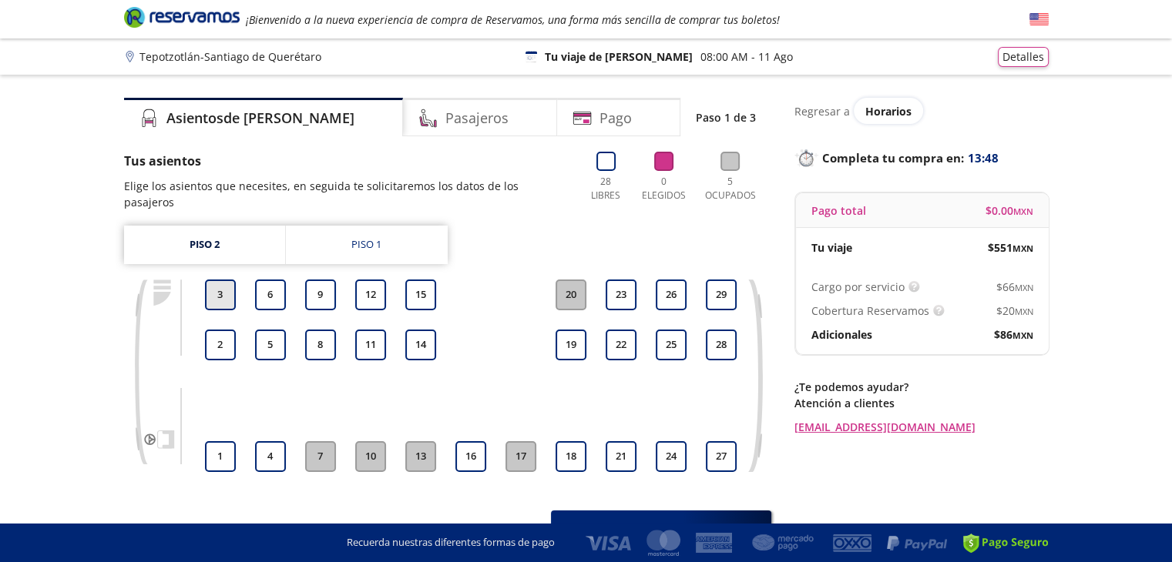
click at [210, 283] on button "3" at bounding box center [220, 295] width 31 height 31
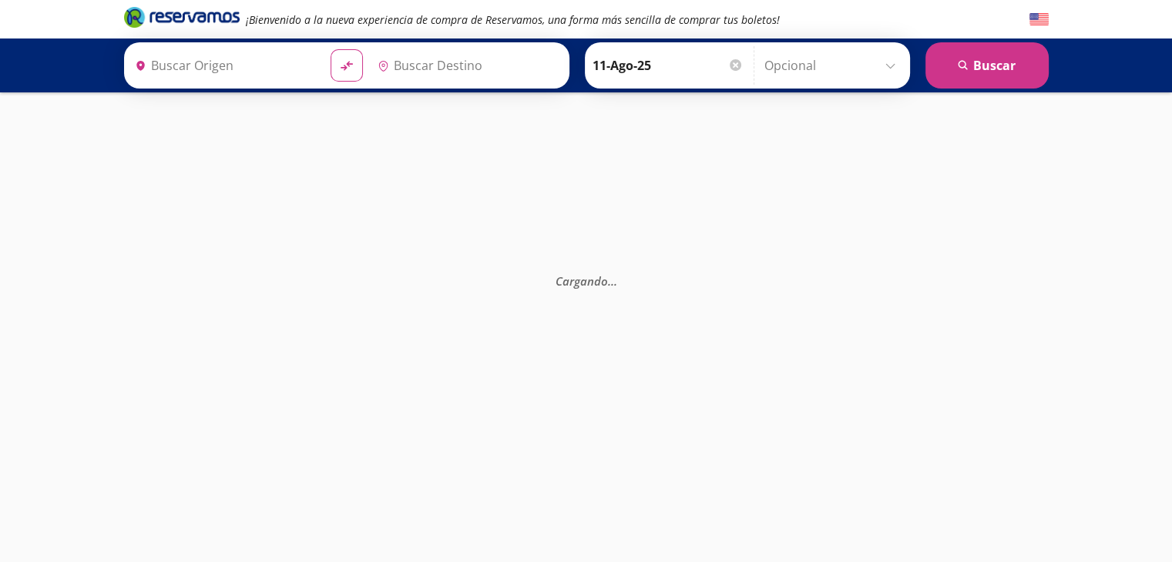
type input "[PERSON_NAME] de Querétaro, [GEOGRAPHIC_DATA]"
type input "[GEOGRAPHIC_DATA], [GEOGRAPHIC_DATA]"
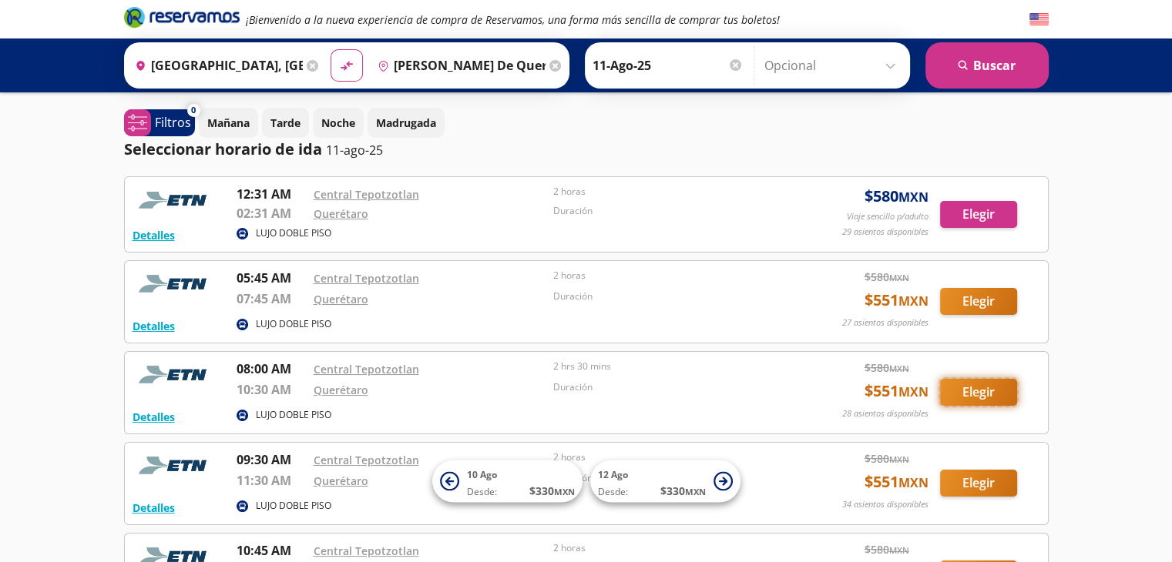
click at [982, 397] on button "Elegir" at bounding box center [978, 392] width 77 height 27
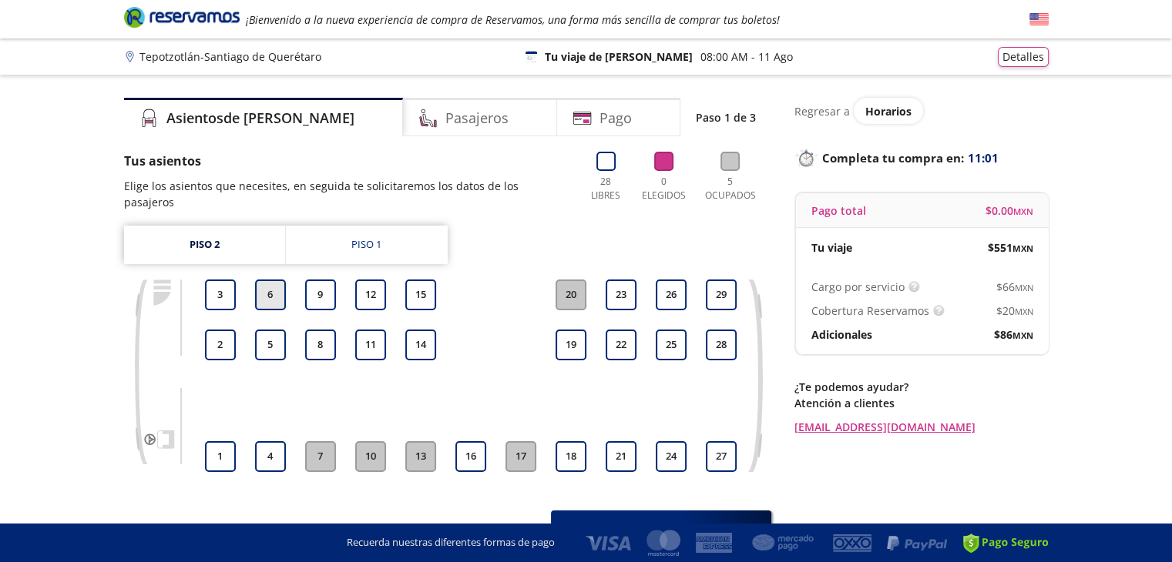
click at [267, 282] on button "6" at bounding box center [270, 295] width 31 height 31
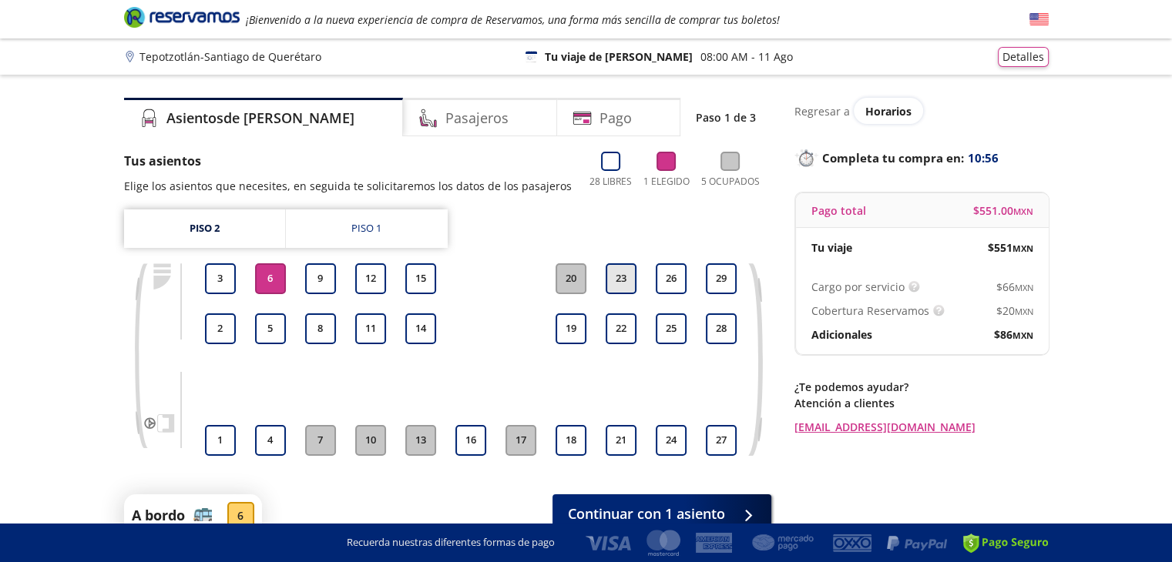
click at [610, 269] on button "23" at bounding box center [620, 278] width 31 height 31
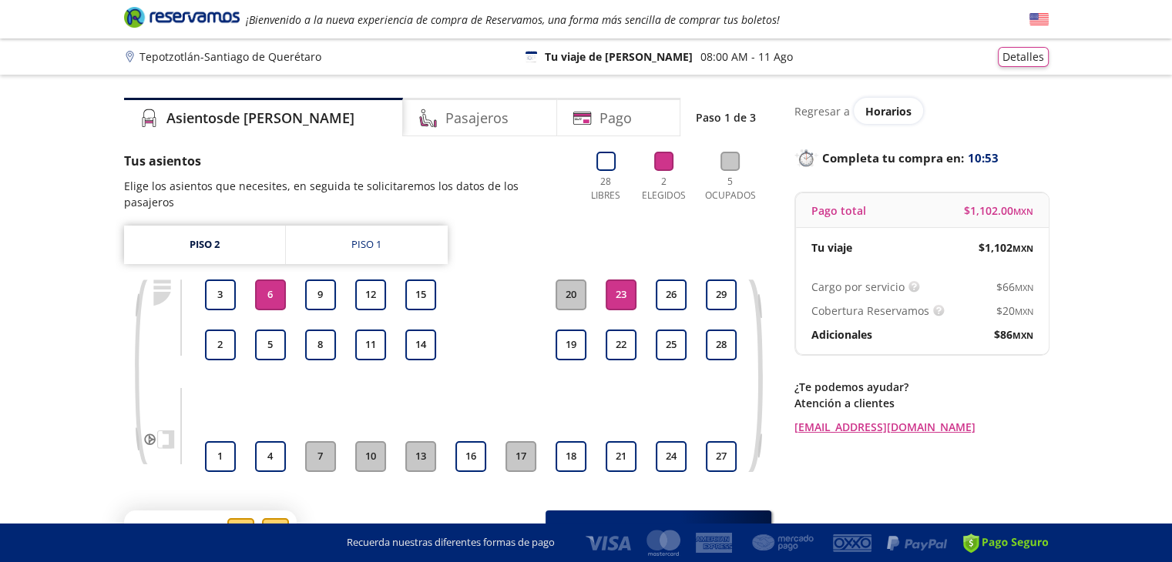
click at [271, 282] on button "6" at bounding box center [270, 295] width 31 height 31
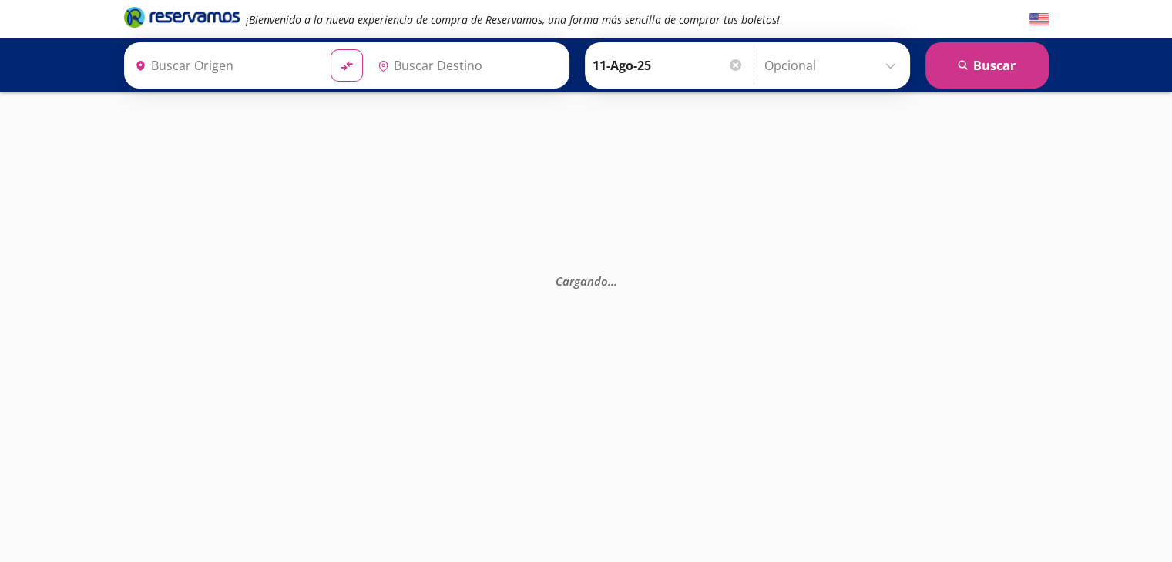
type input "[GEOGRAPHIC_DATA], [GEOGRAPHIC_DATA]"
type input "[PERSON_NAME] de Querétaro, [GEOGRAPHIC_DATA]"
